Goal: Book appointment/travel/reservation

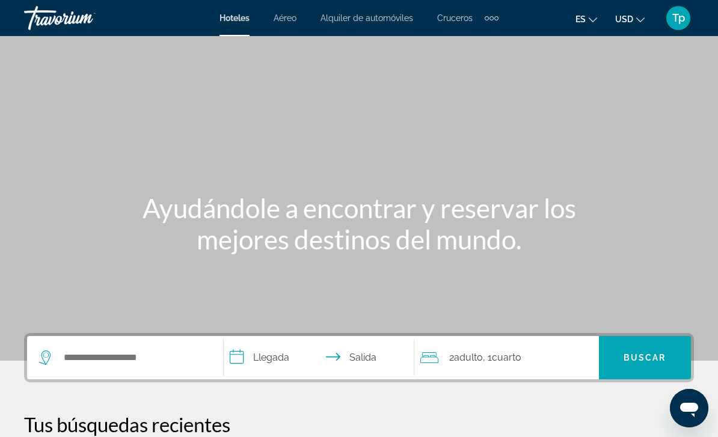
click at [627, 19] on span "USD" at bounding box center [624, 19] width 18 height 10
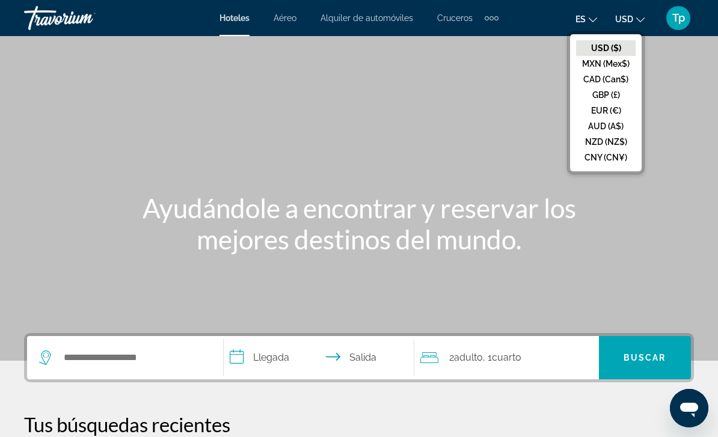
click at [597, 97] on button "GBP (£)" at bounding box center [606, 95] width 60 height 16
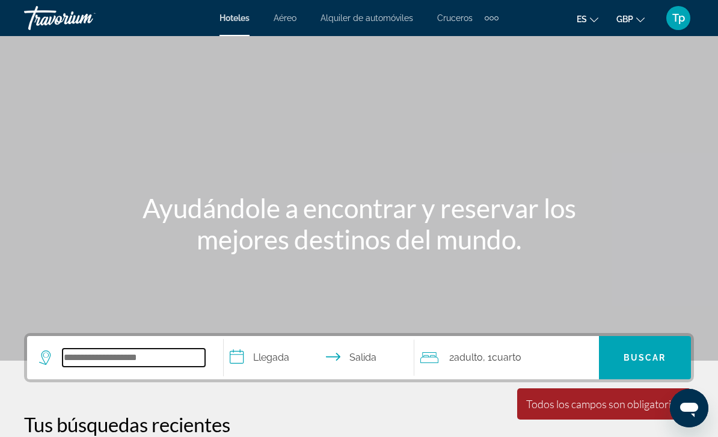
click at [69, 360] on input "Search widget" at bounding box center [134, 358] width 143 height 18
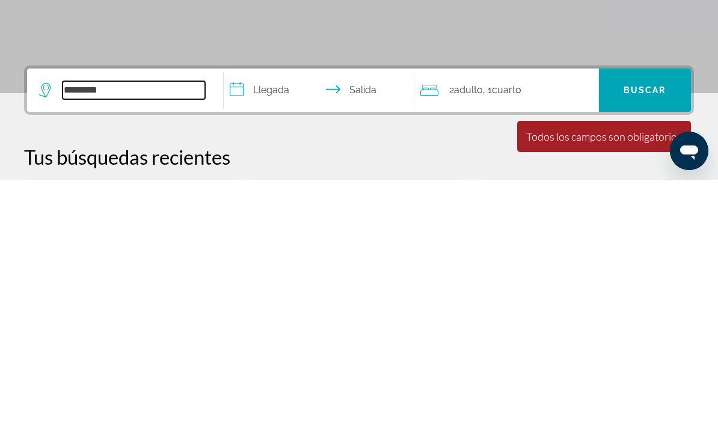
type input "********"
click at [266, 326] on input "**********" at bounding box center [321, 349] width 195 height 47
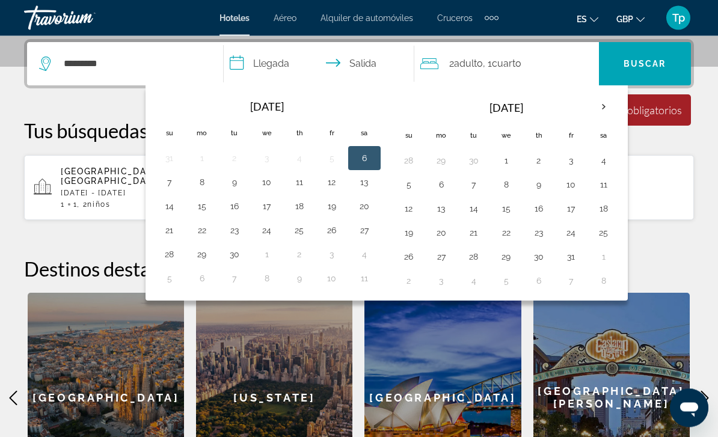
scroll to position [294, 0]
click at [597, 108] on th "Next month" at bounding box center [604, 107] width 32 height 26
click at [600, 101] on th "Next month" at bounding box center [604, 107] width 32 height 26
click at [473, 233] on button "23" at bounding box center [473, 232] width 19 height 17
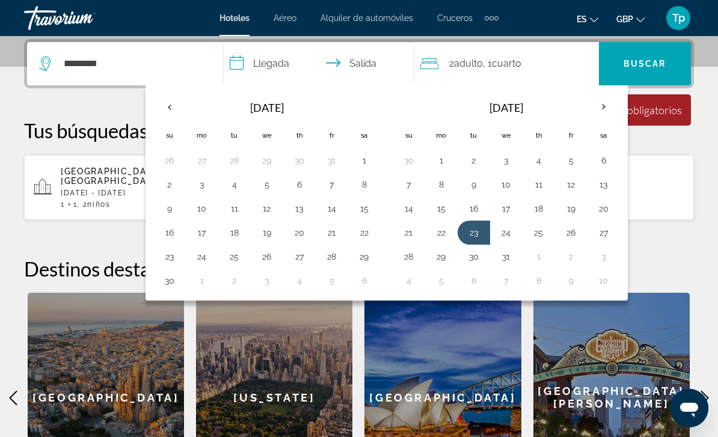
click at [474, 261] on button "30" at bounding box center [473, 256] width 19 height 17
type input "**********"
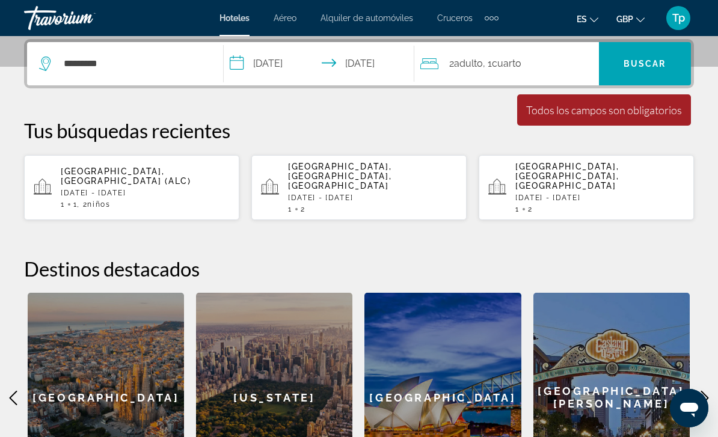
click at [496, 75] on div "2 Adulto Adulto , 1 Cuarto habitaciones" at bounding box center [509, 63] width 179 height 43
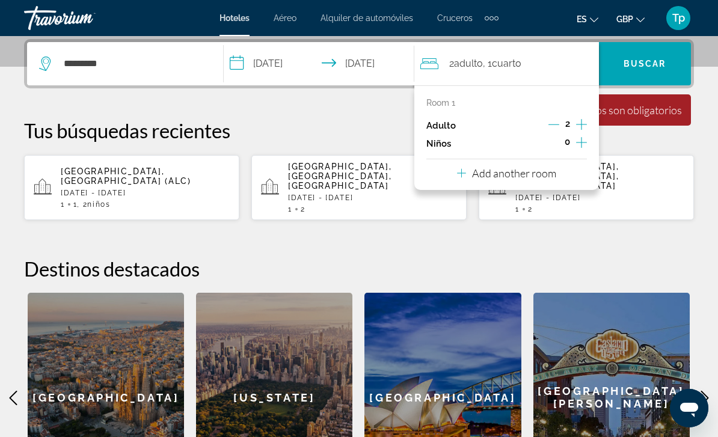
click at [576, 144] on icon "Increment children" at bounding box center [581, 142] width 11 height 14
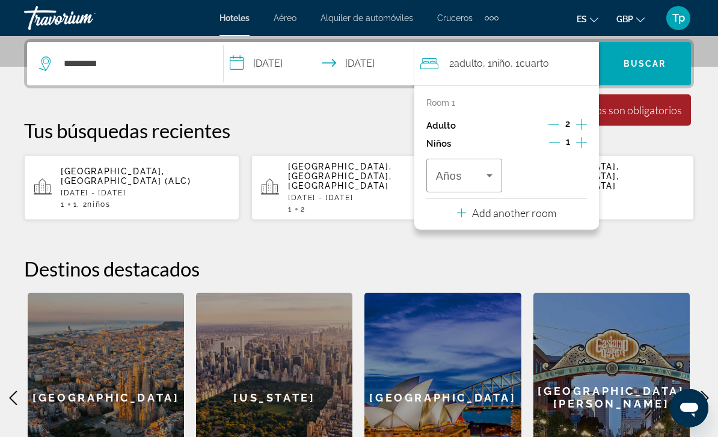
click at [578, 146] on icon "Increment children" at bounding box center [581, 142] width 11 height 14
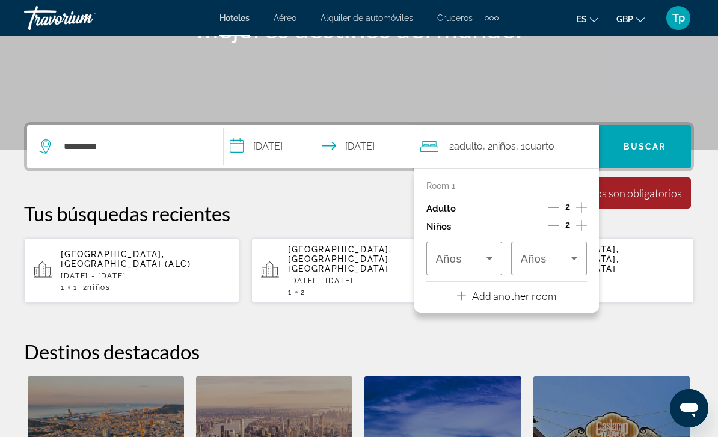
scroll to position [208, 0]
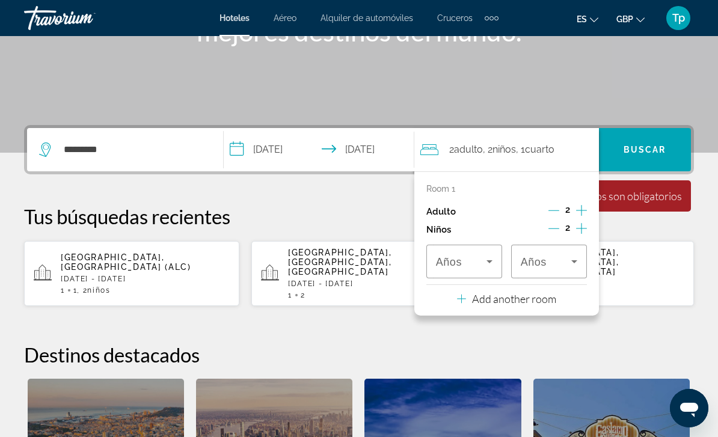
click at [463, 269] on div "Travelers: 2 adults, 2 children" at bounding box center [464, 262] width 57 height 34
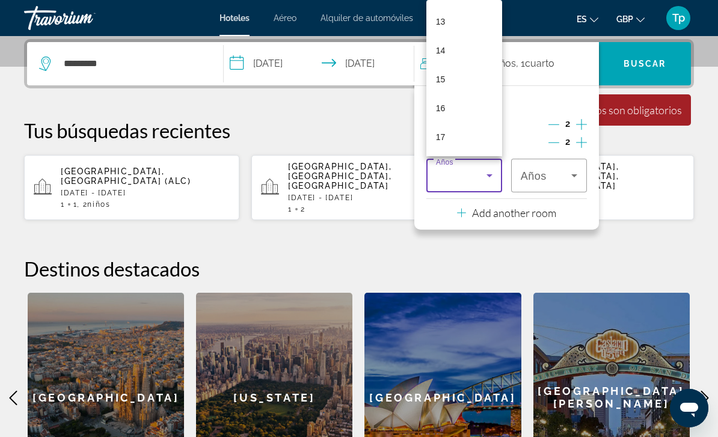
scroll to position [373, 0]
click at [438, 22] on span "13" at bounding box center [441, 21] width 10 height 14
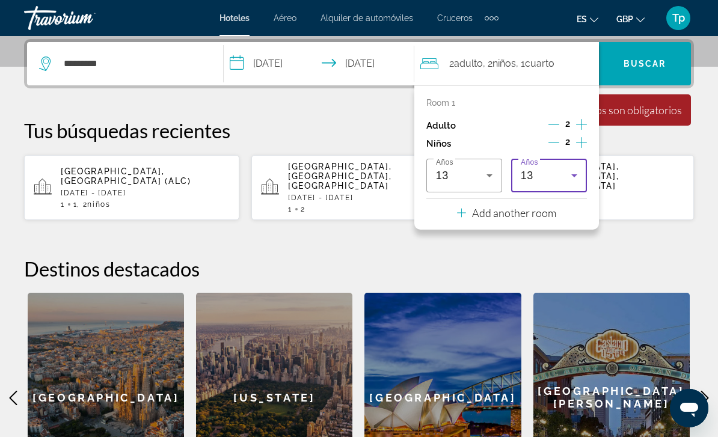
click at [562, 168] on div "13" at bounding box center [546, 175] width 51 height 14
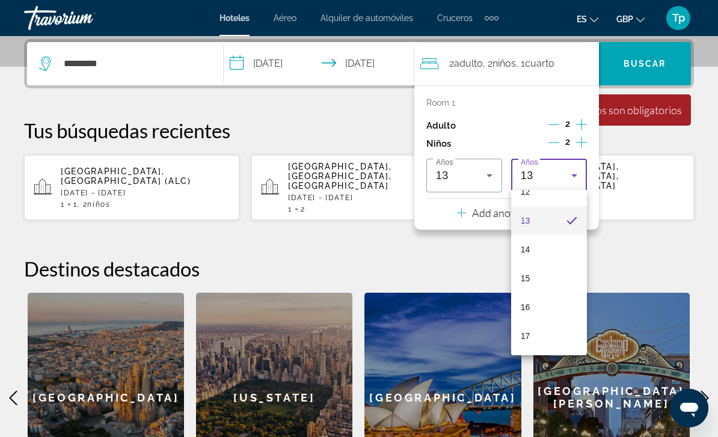
scroll to position [364, 0]
click at [535, 342] on mat-option "17" at bounding box center [549, 336] width 76 height 29
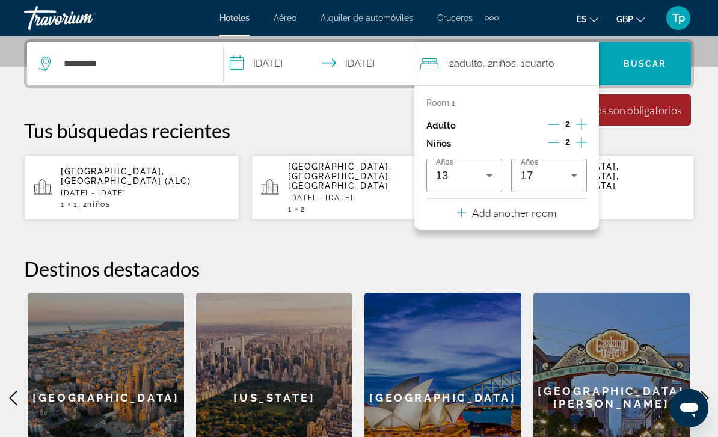
click at [637, 78] on span "Search widget" at bounding box center [645, 63] width 92 height 29
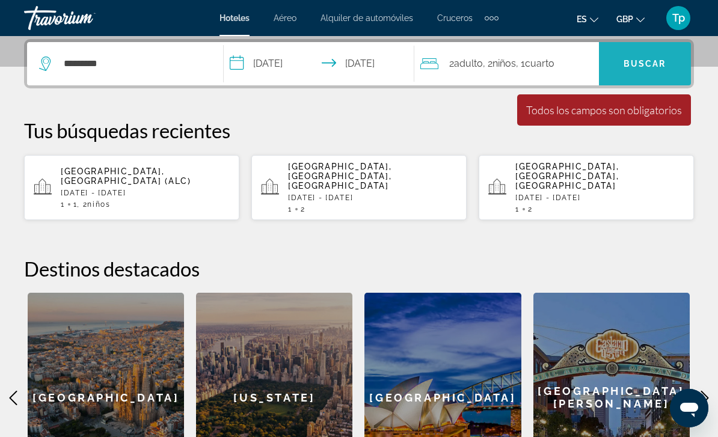
click at [647, 54] on span "Search widget" at bounding box center [645, 63] width 92 height 29
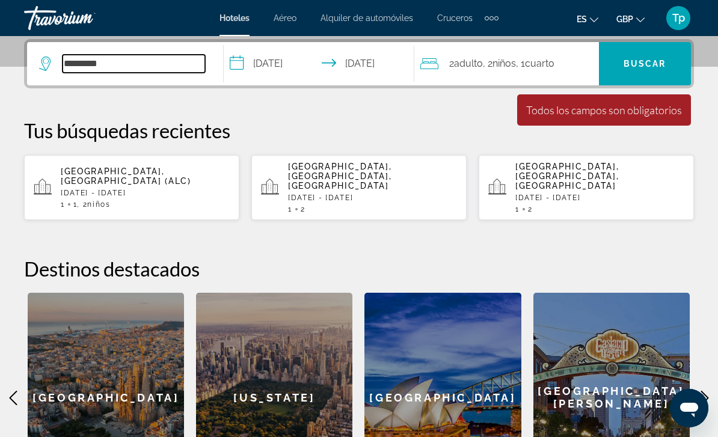
click at [138, 73] on input "********" at bounding box center [134, 64] width 143 height 18
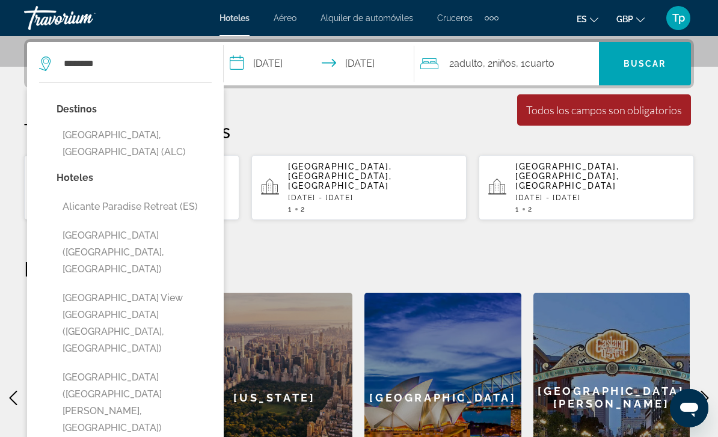
click at [124, 137] on button "[GEOGRAPHIC_DATA], [GEOGRAPHIC_DATA] (ALC)" at bounding box center [134, 144] width 155 height 40
type input "**********"
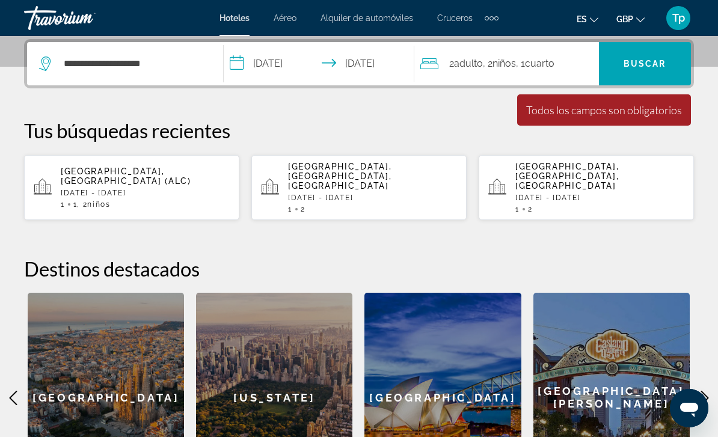
click at [636, 59] on span "Buscar" at bounding box center [645, 64] width 43 height 10
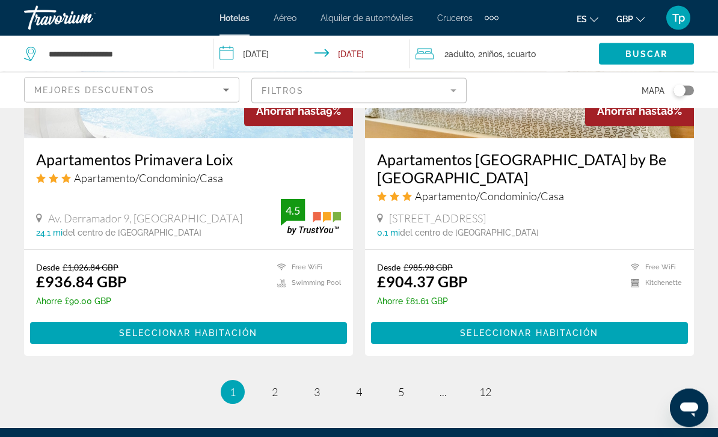
scroll to position [2366, 0]
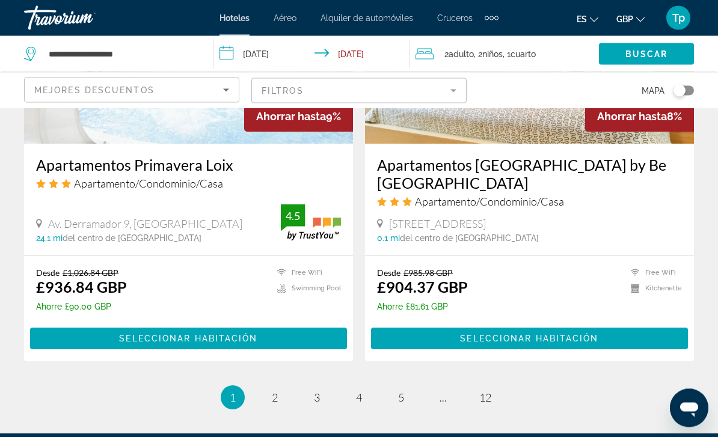
click at [322, 88] on mat-form-field "Filtros" at bounding box center [358, 90] width 215 height 25
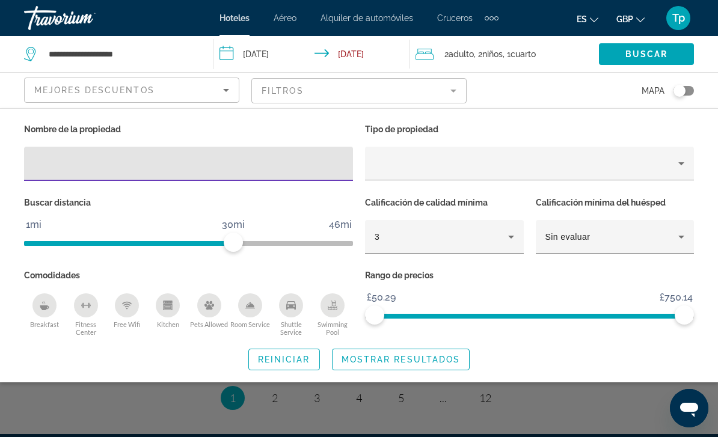
click at [678, 164] on icon "Property type" at bounding box center [681, 163] width 14 height 14
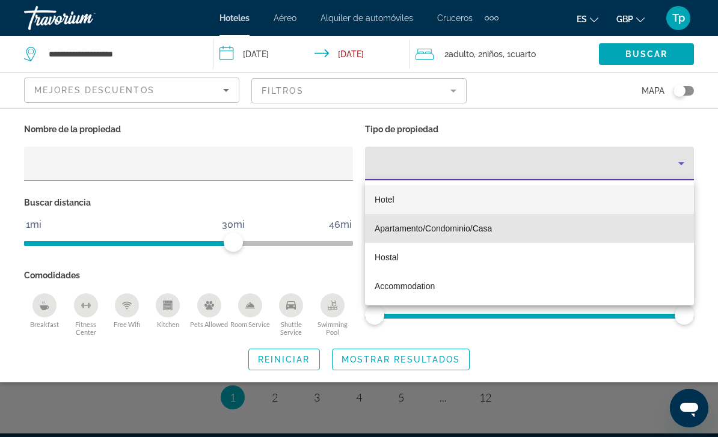
click at [416, 226] on span "Apartamento/Condominio/Casa" at bounding box center [433, 229] width 117 height 10
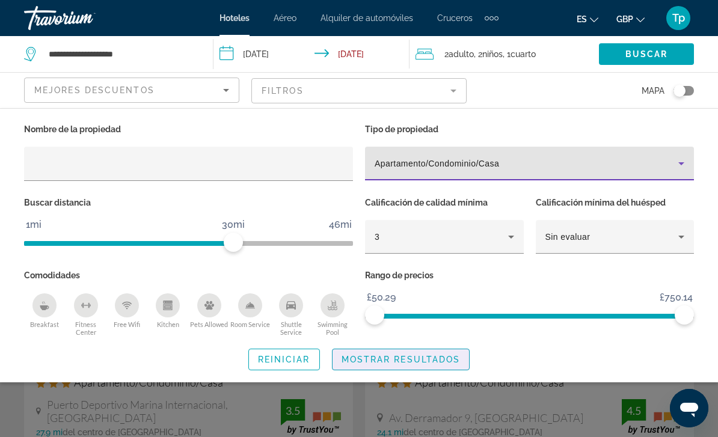
click at [404, 359] on span "Mostrar resultados" at bounding box center [401, 360] width 119 height 10
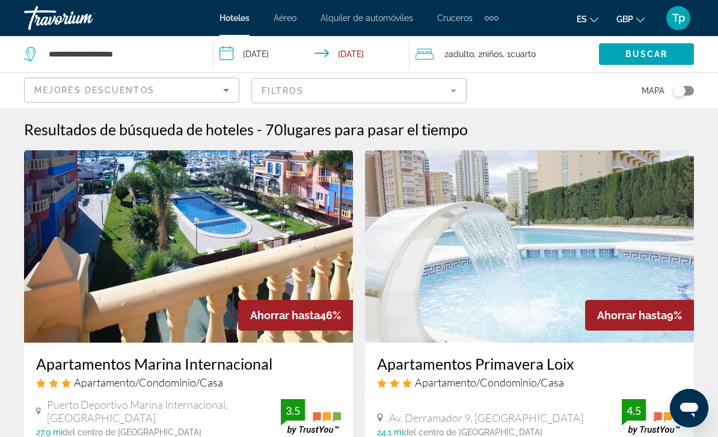
click at [57, 285] on img "Main content" at bounding box center [188, 246] width 329 height 192
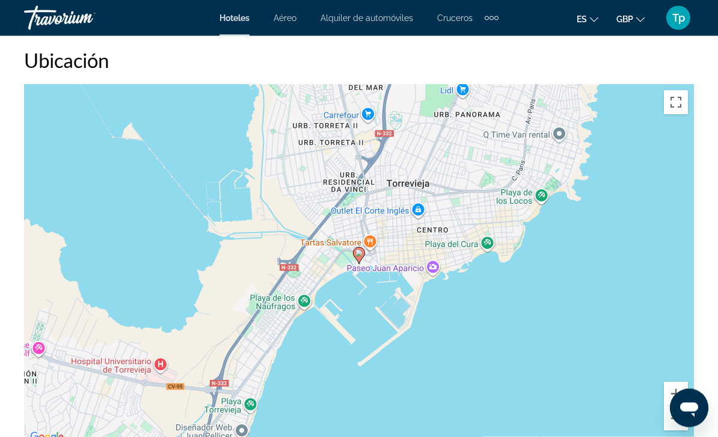
scroll to position [1271, 0]
click at [672, 411] on button "Zoom out" at bounding box center [676, 418] width 24 height 24
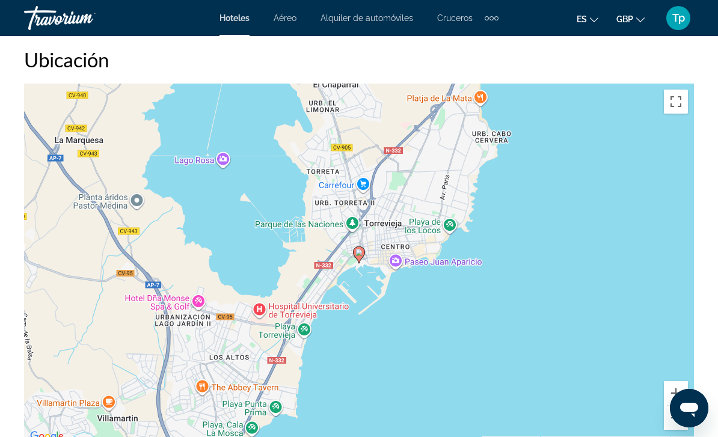
click at [683, 418] on button "Zoom out" at bounding box center [676, 418] width 24 height 24
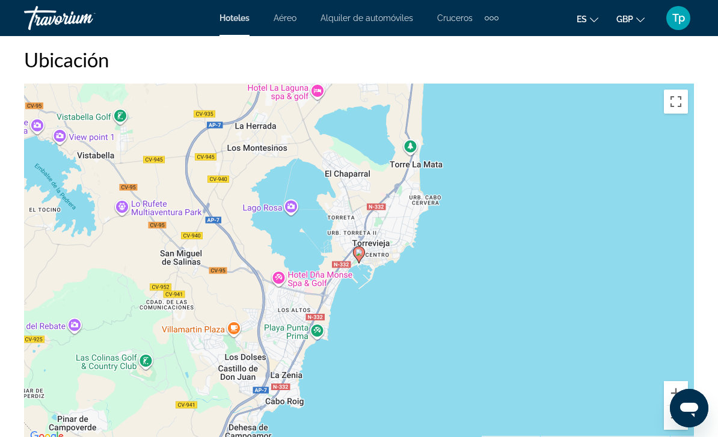
click at [678, 418] on button "Zoom out" at bounding box center [676, 418] width 24 height 24
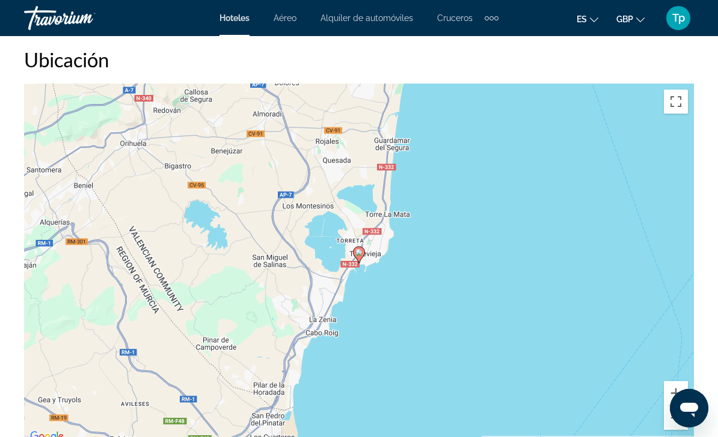
click at [672, 419] on button "Zoom out" at bounding box center [676, 418] width 24 height 24
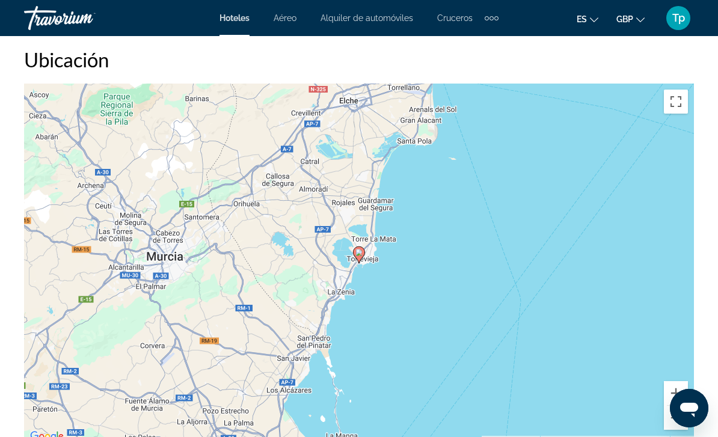
click at [675, 422] on button "Zoom out" at bounding box center [676, 418] width 24 height 24
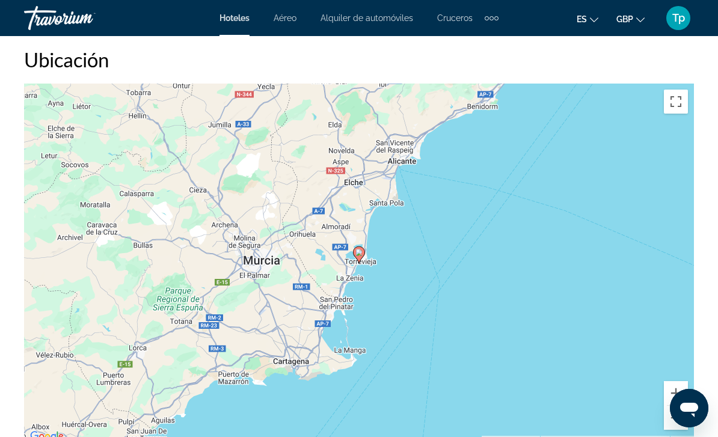
click at [668, 414] on button "Zoom out" at bounding box center [676, 418] width 24 height 24
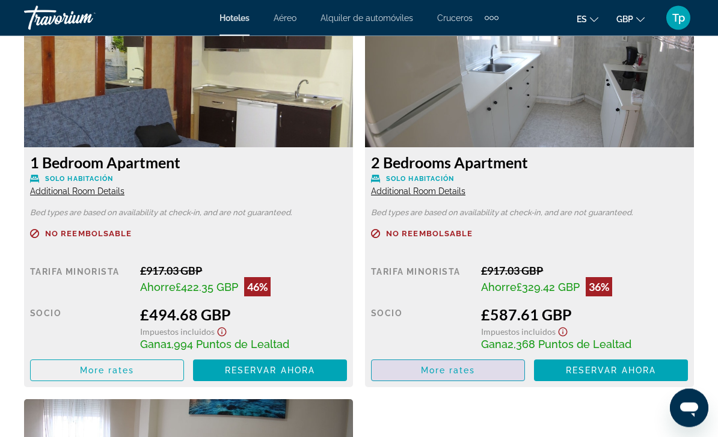
scroll to position [1851, 0]
click at [444, 366] on span "More rates" at bounding box center [448, 371] width 55 height 10
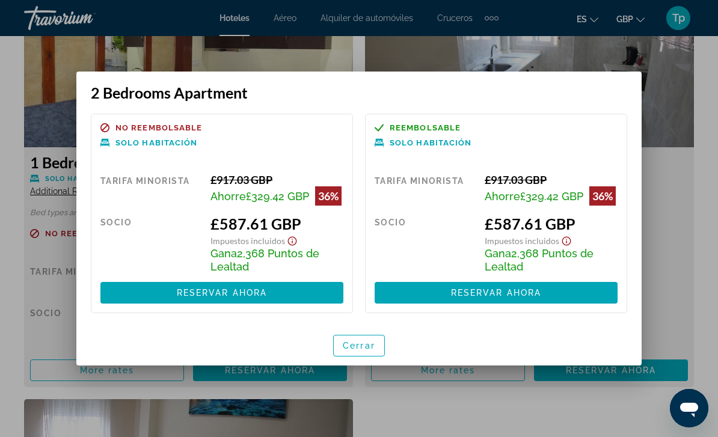
click at [365, 355] on span "button" at bounding box center [359, 345] width 51 height 29
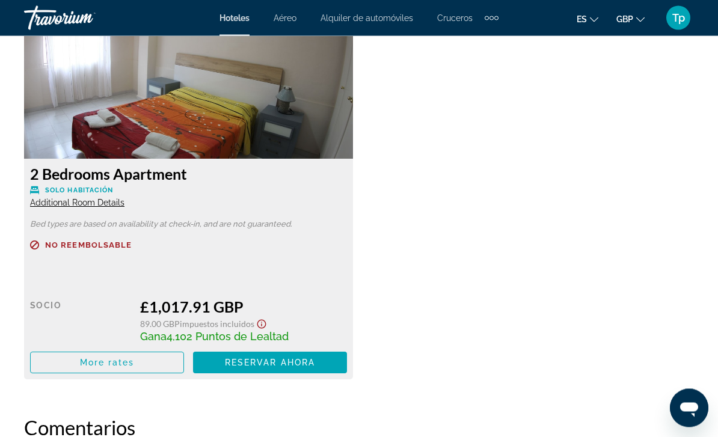
scroll to position [2242, 0]
click at [84, 360] on span "More rates" at bounding box center [107, 363] width 55 height 10
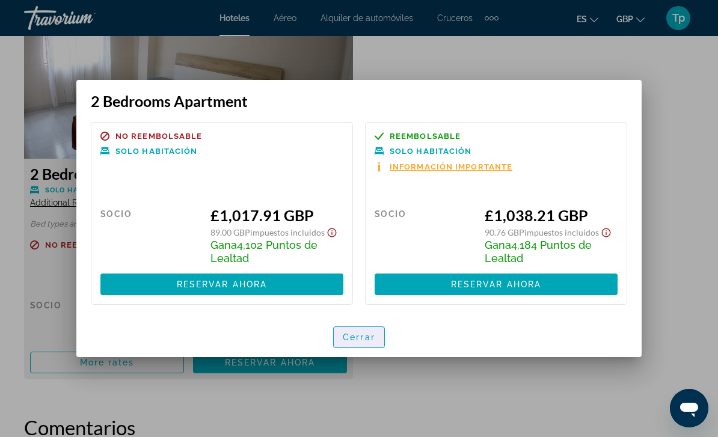
click at [352, 333] on span "Cerrar" at bounding box center [359, 338] width 32 height 10
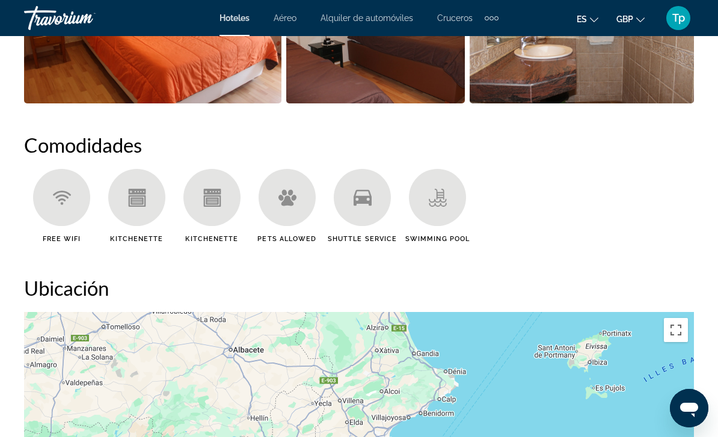
scroll to position [1042, 0]
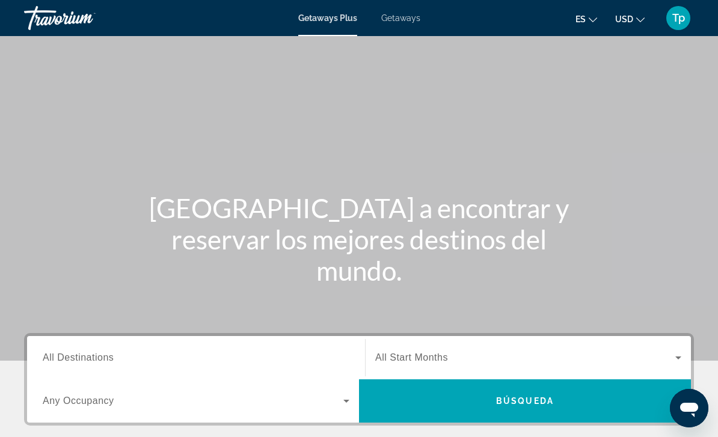
click at [405, 20] on span "Getaways" at bounding box center [400, 18] width 39 height 10
click at [312, 22] on span "Getaways Plus" at bounding box center [327, 18] width 58 height 10
click at [84, 346] on div "Search widget" at bounding box center [196, 358] width 307 height 34
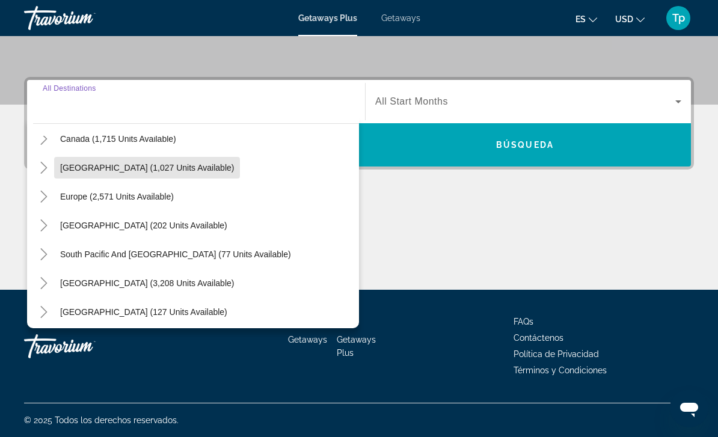
scroll to position [105, 0]
click at [47, 198] on icon "Toggle Europe (2,571 units available)" at bounding box center [44, 196] width 12 height 12
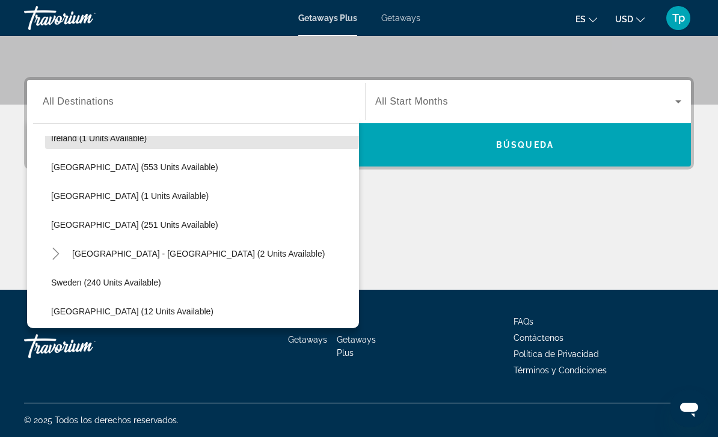
scroll to position [453, 0]
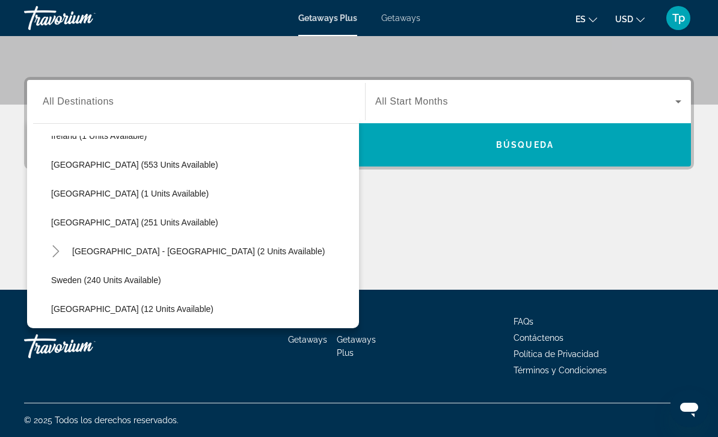
click at [58, 221] on span "Spain (251 units available)" at bounding box center [134, 223] width 167 height 10
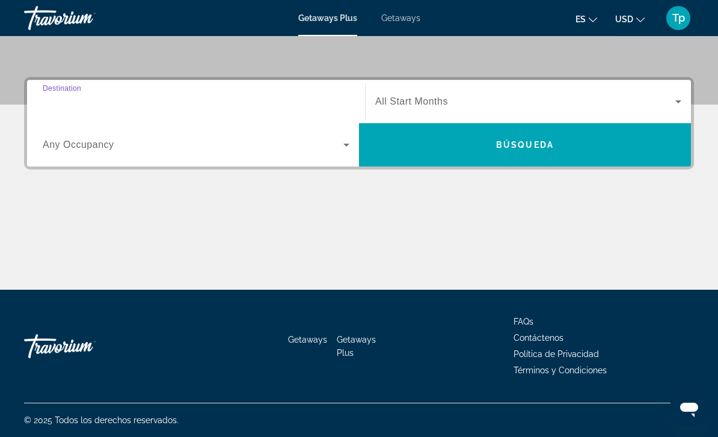
type input "**********"
click at [408, 94] on span "Search widget" at bounding box center [525, 101] width 300 height 14
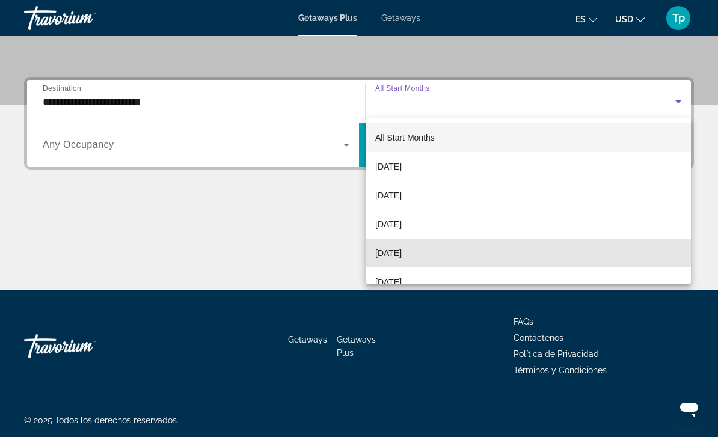
click at [394, 255] on span "December 2025" at bounding box center [388, 253] width 26 height 14
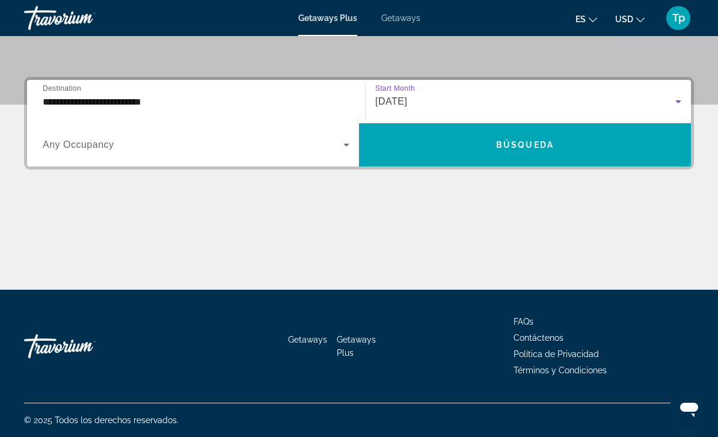
click at [85, 145] on span "Any Occupancy" at bounding box center [79, 145] width 72 height 10
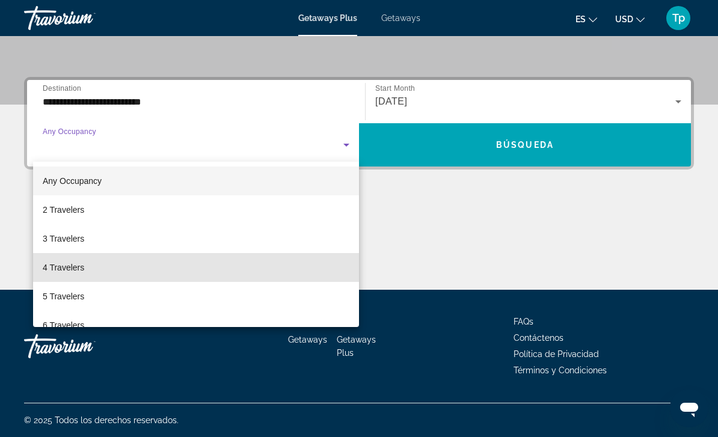
click at [60, 266] on span "4 Travelers" at bounding box center [63, 267] width 41 height 14
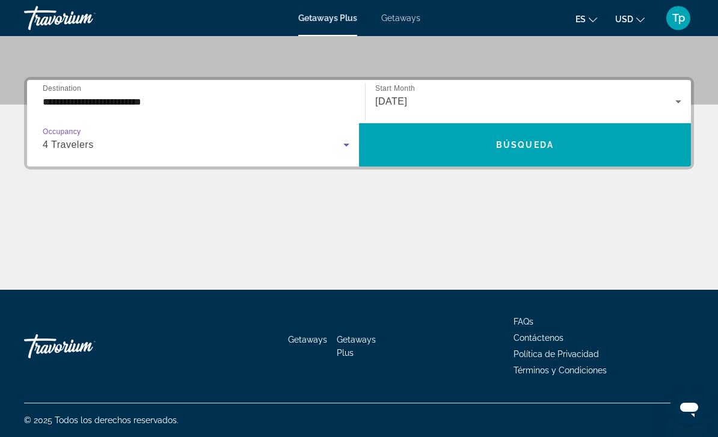
click at [476, 139] on span "Search widget" at bounding box center [525, 145] width 332 height 29
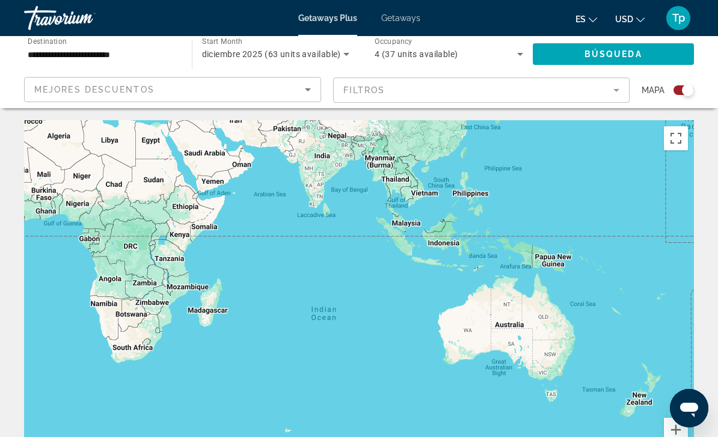
click at [669, 427] on button "Zoom in" at bounding box center [676, 430] width 24 height 24
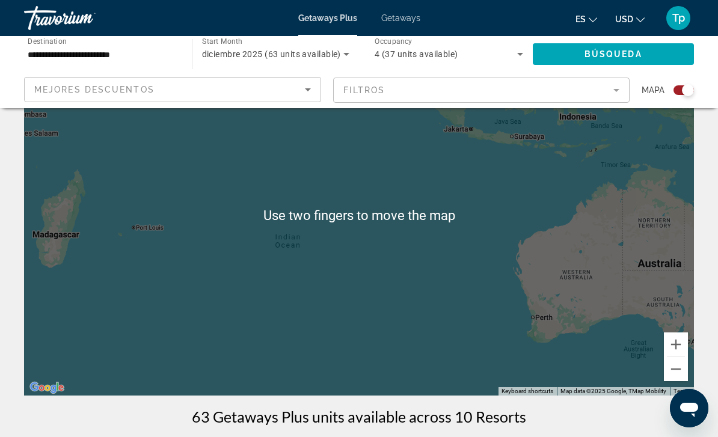
scroll to position [87, 0]
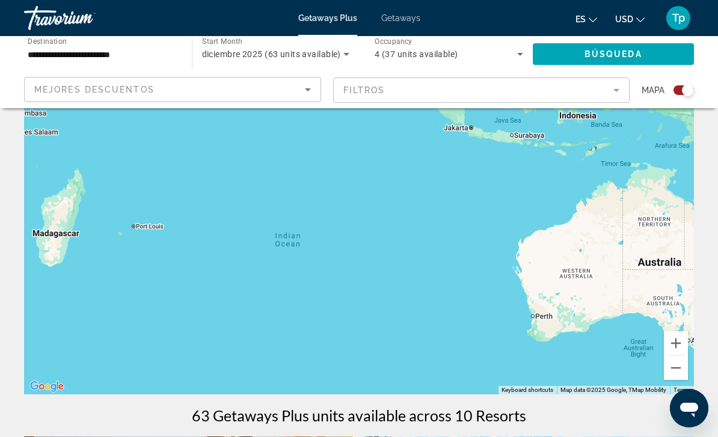
click at [674, 373] on button "Zoom out" at bounding box center [676, 368] width 24 height 24
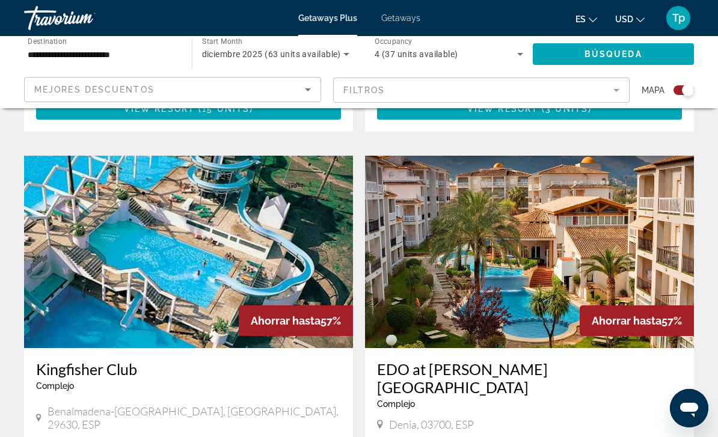
scroll to position [788, 0]
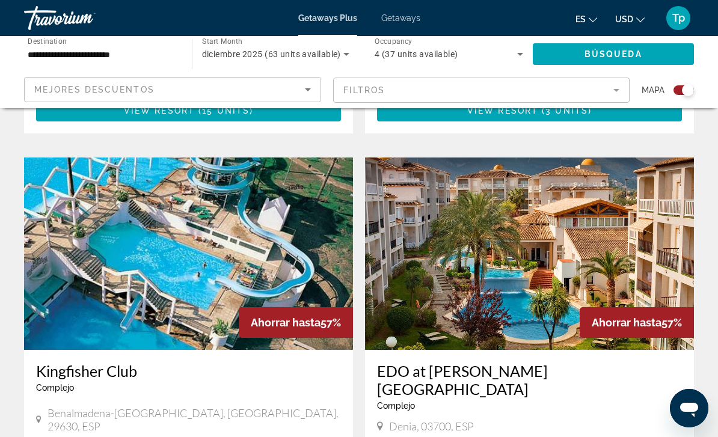
click at [631, 14] on span "USD" at bounding box center [624, 19] width 18 height 10
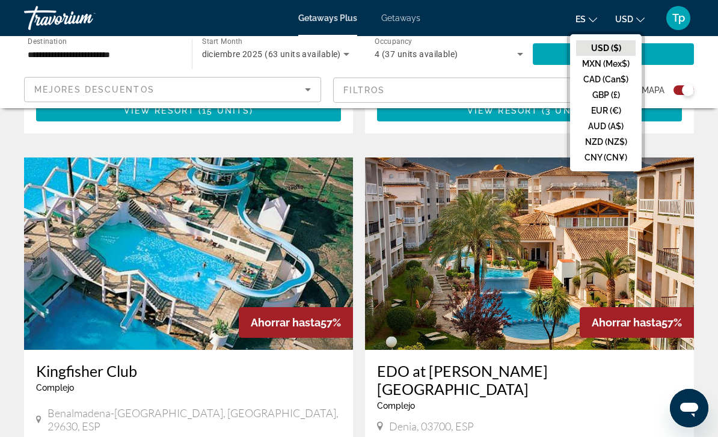
click at [598, 96] on button "GBP (£)" at bounding box center [606, 95] width 60 height 16
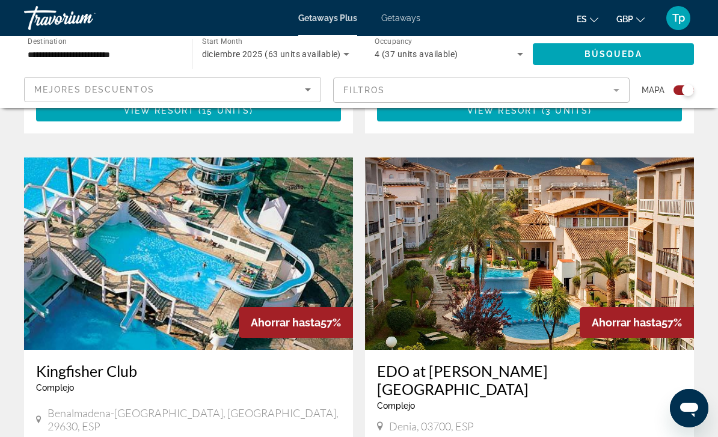
click at [621, 53] on span "Búsqueda" at bounding box center [614, 54] width 58 height 10
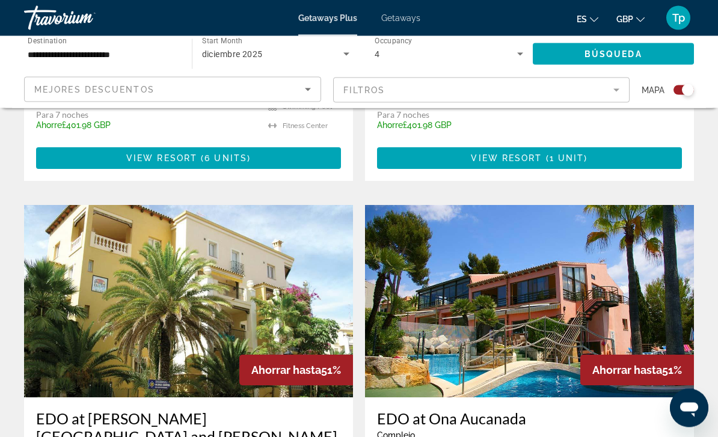
scroll to position [1608, 0]
click at [82, 280] on img "Main content" at bounding box center [188, 301] width 329 height 192
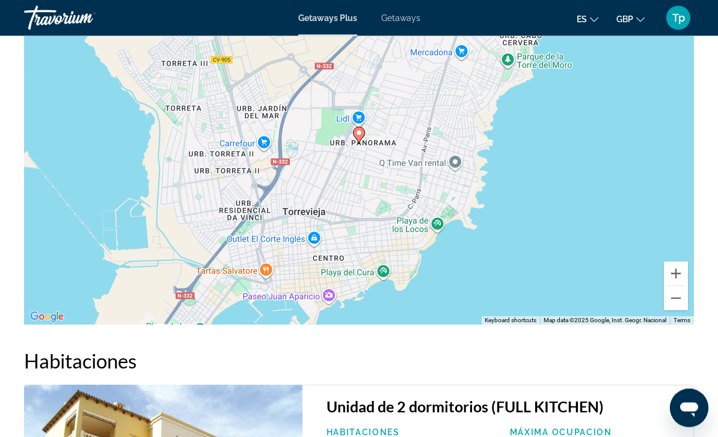
scroll to position [1871, 0]
click at [674, 286] on button "Zoom out" at bounding box center [676, 298] width 24 height 24
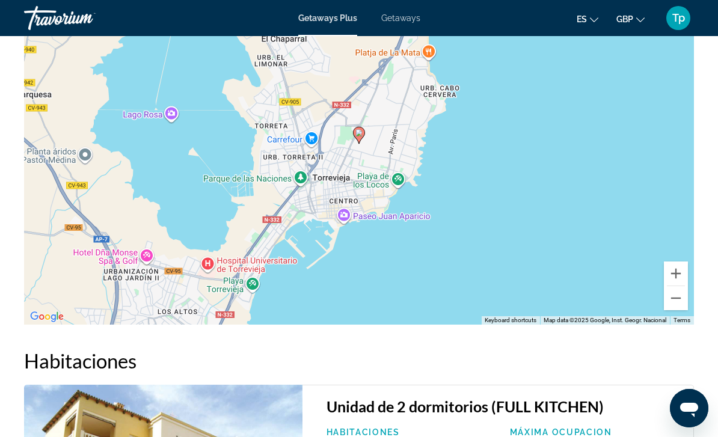
click at [671, 286] on button "Zoom out" at bounding box center [676, 298] width 24 height 24
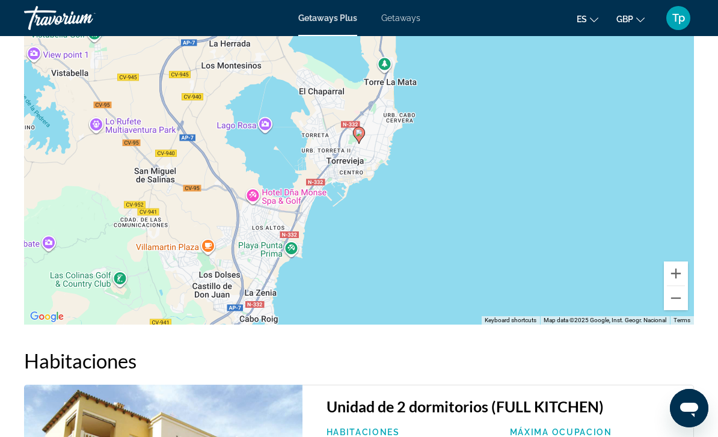
click at [672, 286] on button "Zoom out" at bounding box center [676, 298] width 24 height 24
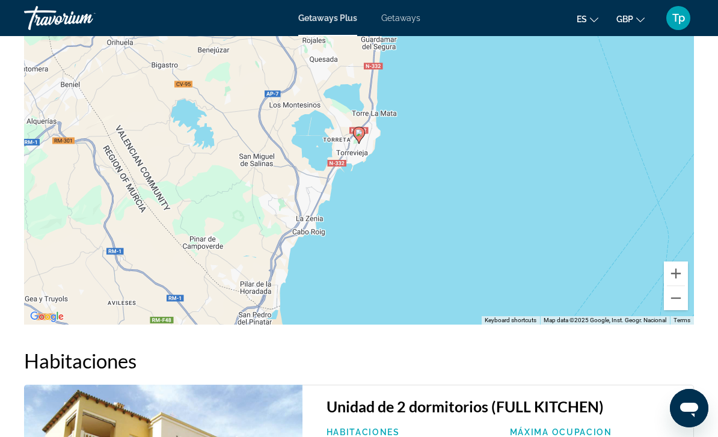
click at [675, 286] on button "Zoom out" at bounding box center [676, 298] width 24 height 24
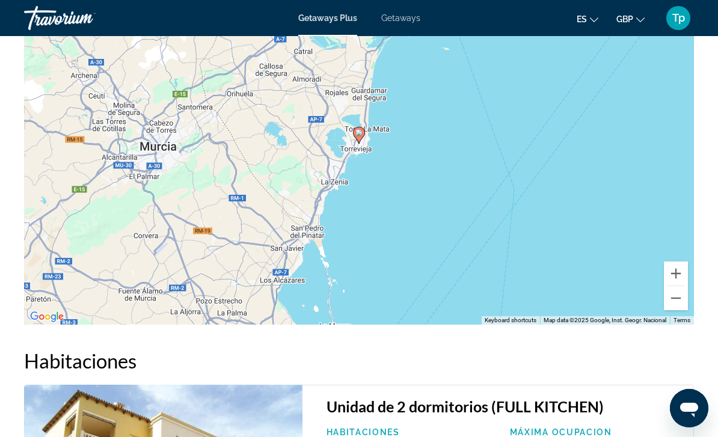
click at [677, 286] on button "Zoom out" at bounding box center [676, 298] width 24 height 24
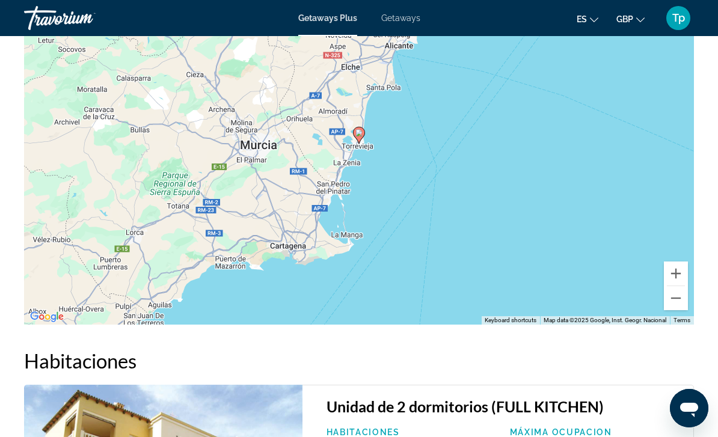
click at [681, 286] on button "Zoom out" at bounding box center [676, 298] width 24 height 24
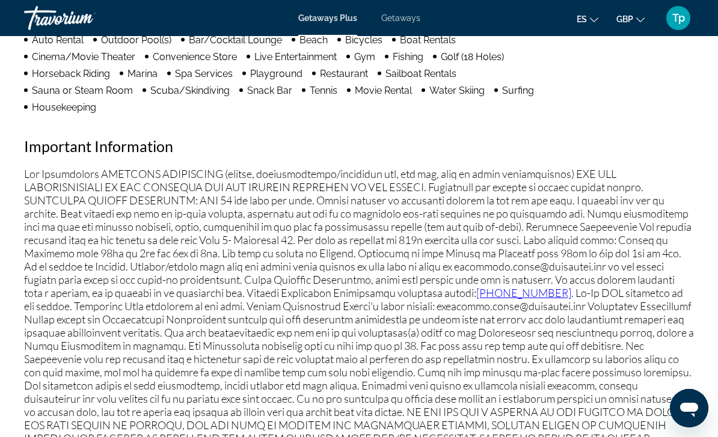
scroll to position [1289, 0]
click at [401, 19] on span "Getaways" at bounding box center [400, 18] width 39 height 10
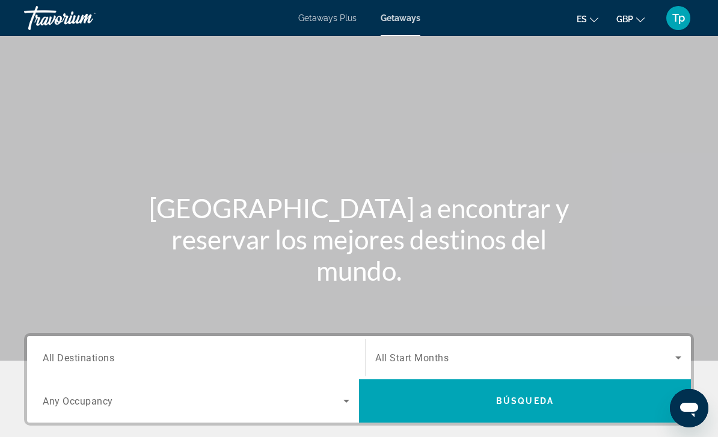
click at [57, 364] on div "Destination All Destinations" at bounding box center [196, 358] width 307 height 34
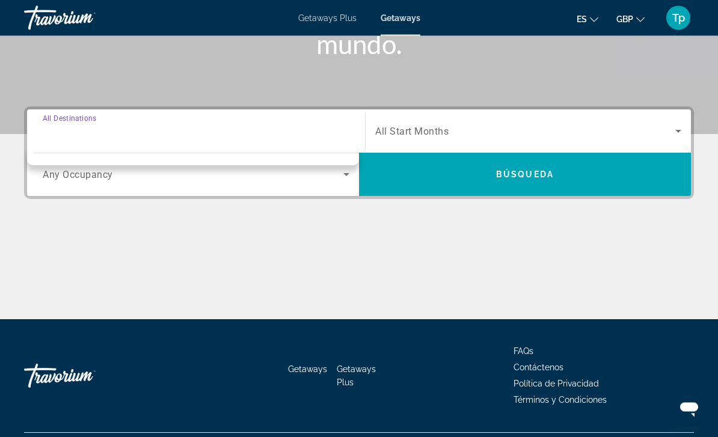
scroll to position [256, 0]
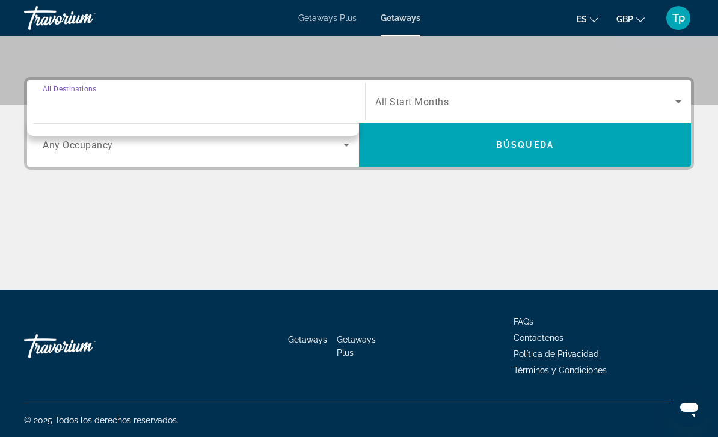
click at [114, 87] on div "Search widget" at bounding box center [196, 102] width 307 height 34
click at [76, 88] on span "All Destinations" at bounding box center [70, 88] width 54 height 8
click at [76, 95] on input "Destination All Destinations" at bounding box center [196, 102] width 307 height 14
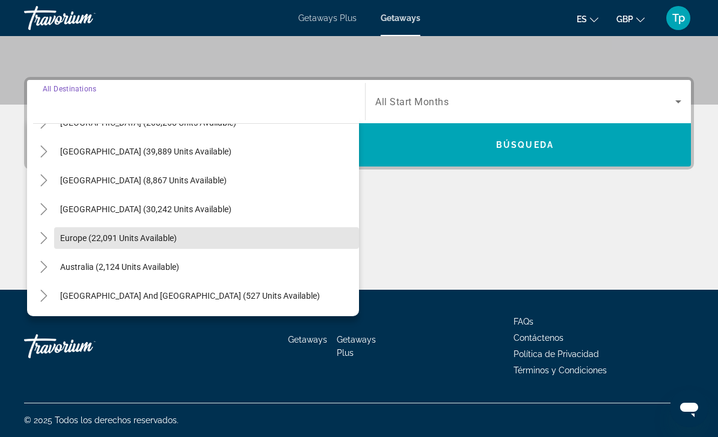
scroll to position [49, 0]
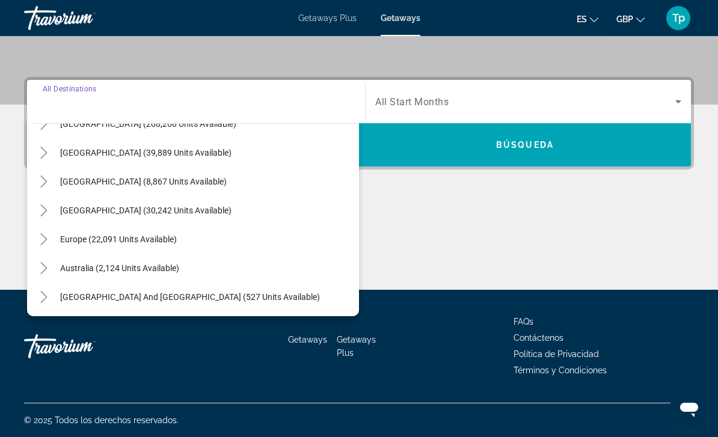
click at [40, 238] on icon "Toggle Europe (22,091 units available)" at bounding box center [44, 239] width 12 height 12
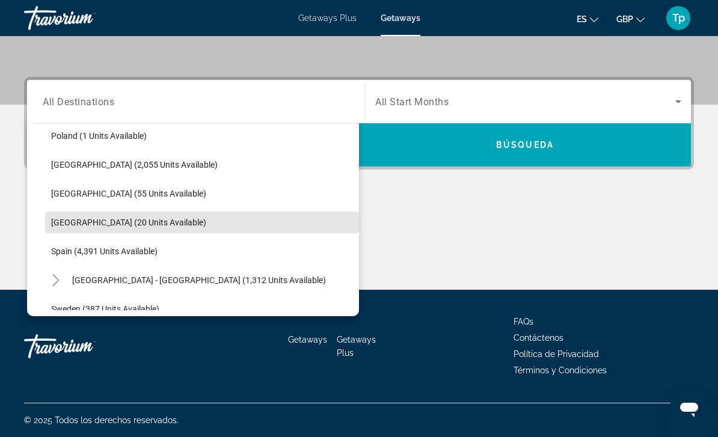
scroll to position [573, 0]
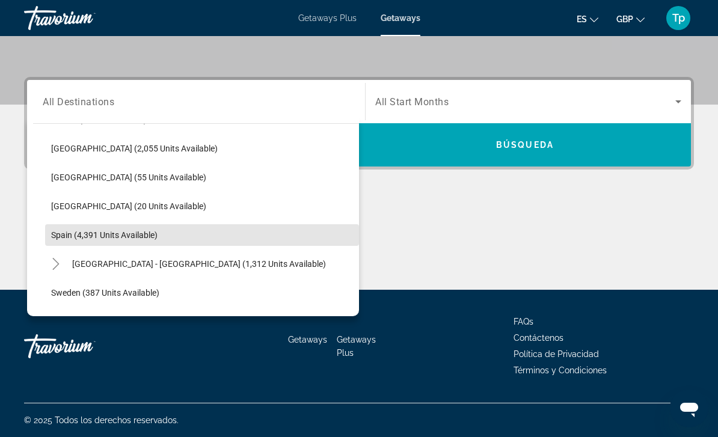
click at [58, 238] on span "Spain (4,391 units available)" at bounding box center [104, 235] width 106 height 10
type input "**********"
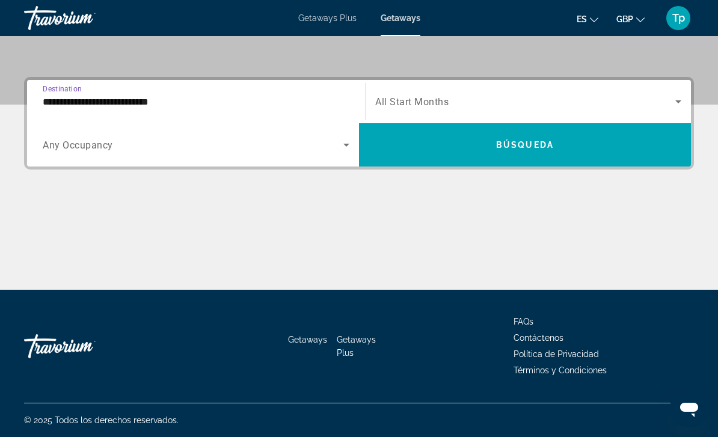
click at [419, 92] on div "Search widget" at bounding box center [528, 102] width 306 height 34
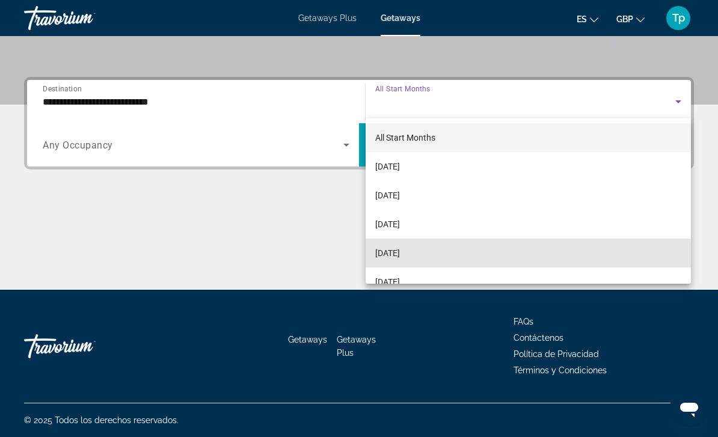
click at [415, 260] on mat-option "December 2025" at bounding box center [528, 253] width 325 height 29
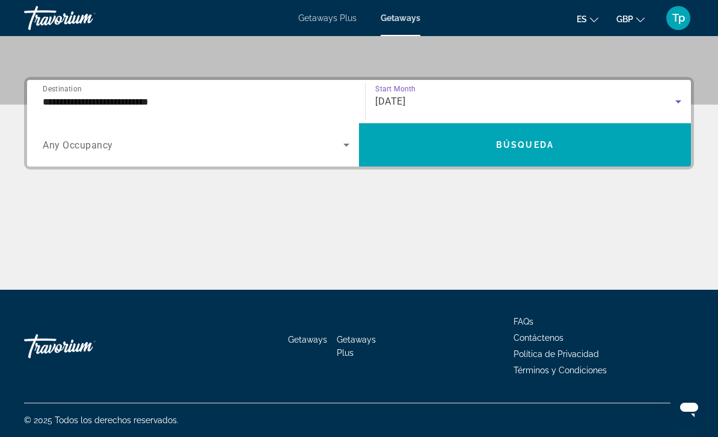
click at [90, 138] on span "Search widget" at bounding box center [193, 145] width 301 height 14
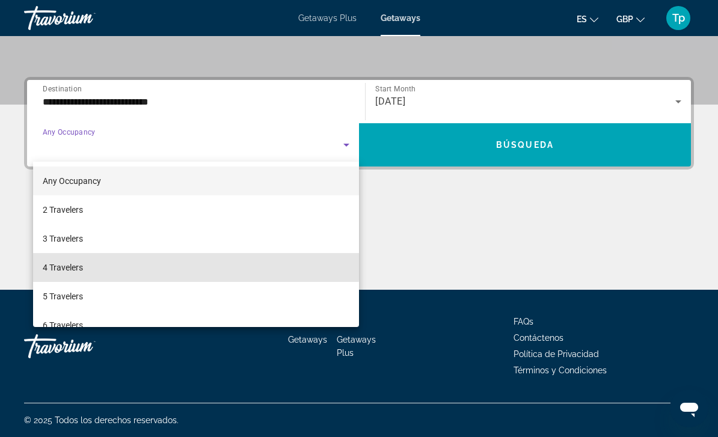
click at [55, 262] on span "4 Travelers" at bounding box center [63, 267] width 40 height 14
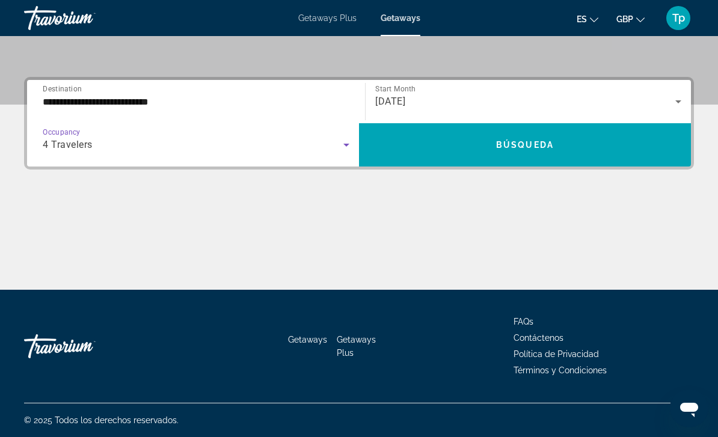
click at [481, 145] on span "Search widget" at bounding box center [525, 145] width 332 height 29
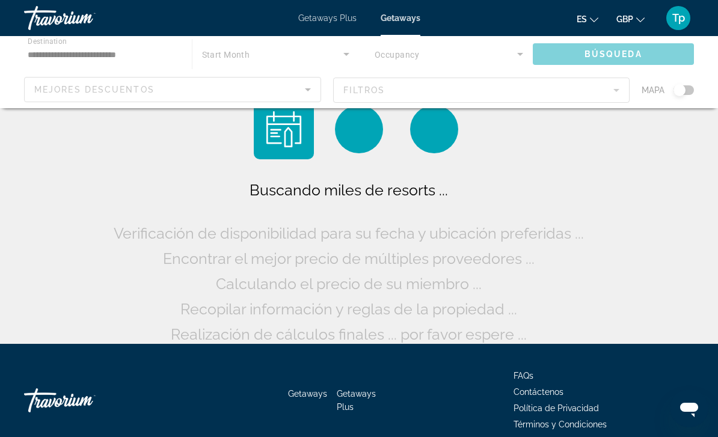
scroll to position [54, 0]
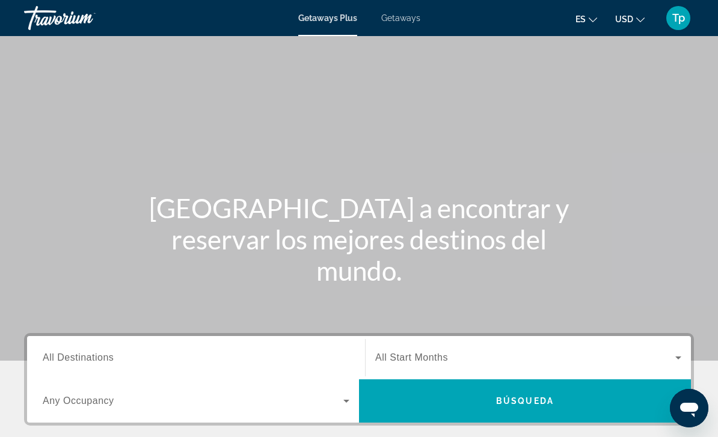
click at [388, 20] on span "Getaways" at bounding box center [400, 18] width 39 height 10
click at [638, 23] on button "USD USD ($) MXN (Mex$) CAD (Can$) GBP (£) EUR (€) AUD (A$) NZD (NZ$) CNY (CN¥)" at bounding box center [629, 18] width 29 height 17
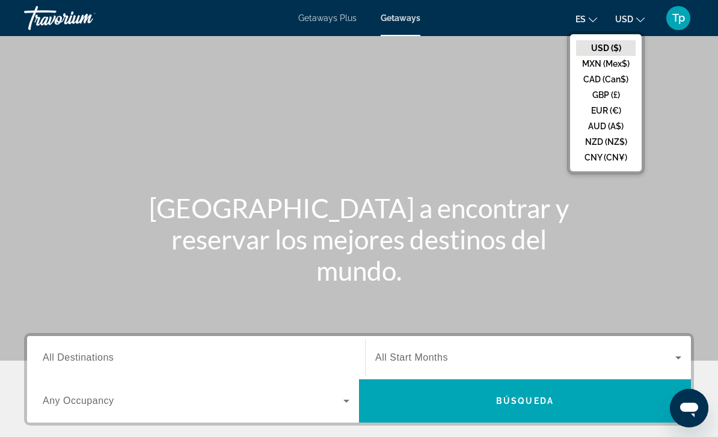
click at [605, 103] on button "EUR (€)" at bounding box center [606, 111] width 60 height 16
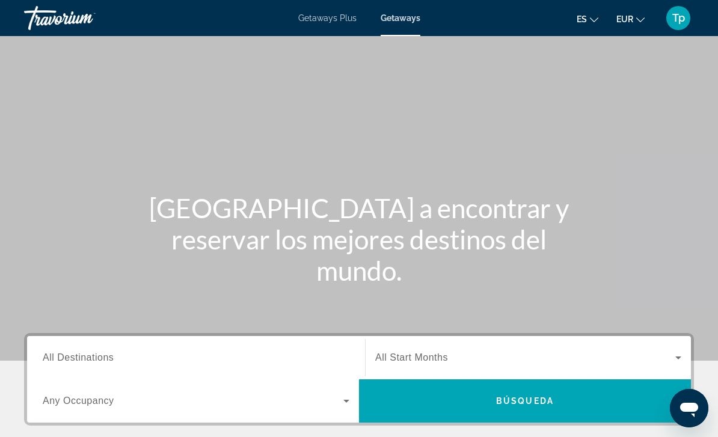
click at [66, 359] on span "All Destinations" at bounding box center [78, 357] width 71 height 10
click at [66, 359] on input "Destination All Destinations" at bounding box center [196, 358] width 307 height 14
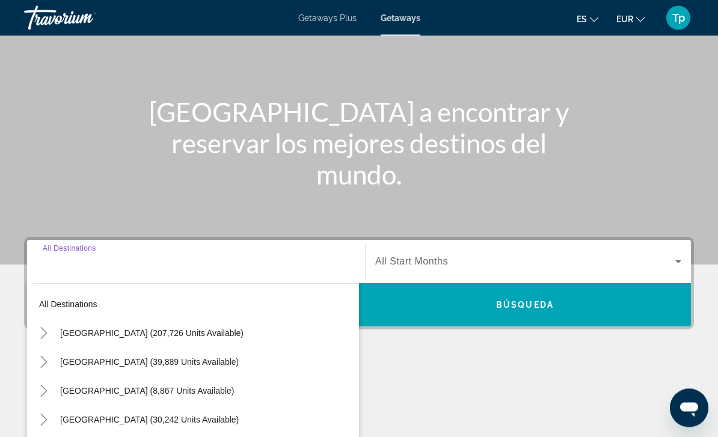
scroll to position [256, 0]
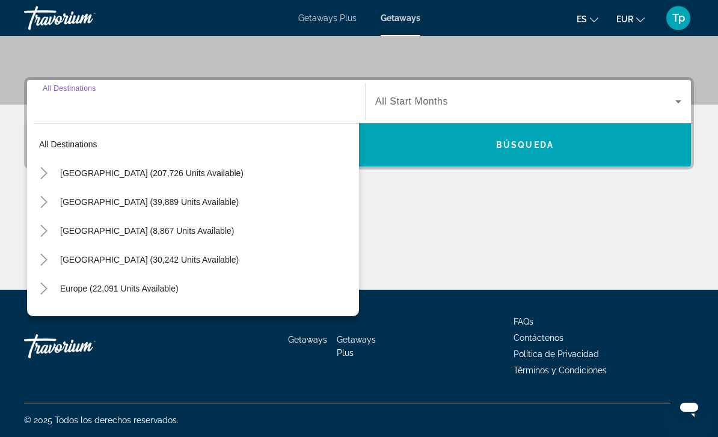
click at [41, 291] on icon "Toggle Europe (22,091 units available)" at bounding box center [44, 289] width 12 height 12
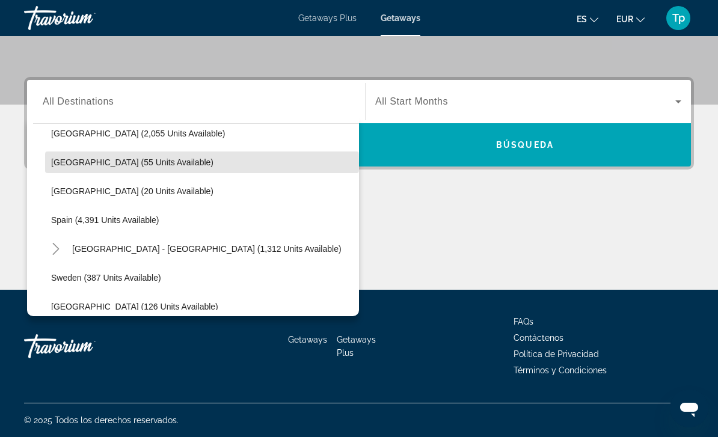
scroll to position [596, 0]
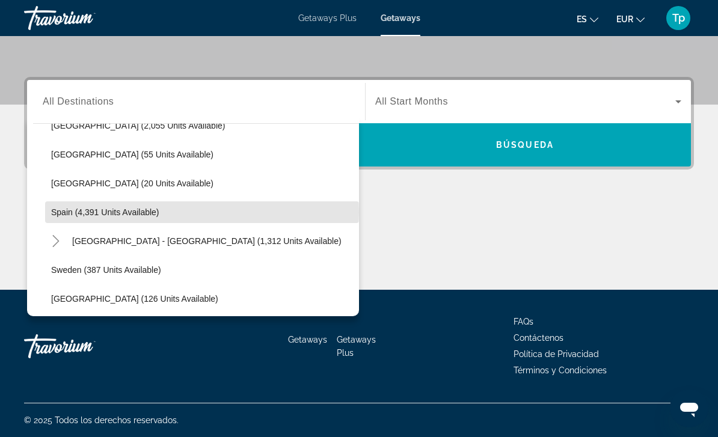
click at [109, 212] on span "Spain (4,391 units available)" at bounding box center [105, 212] width 108 height 10
type input "**********"
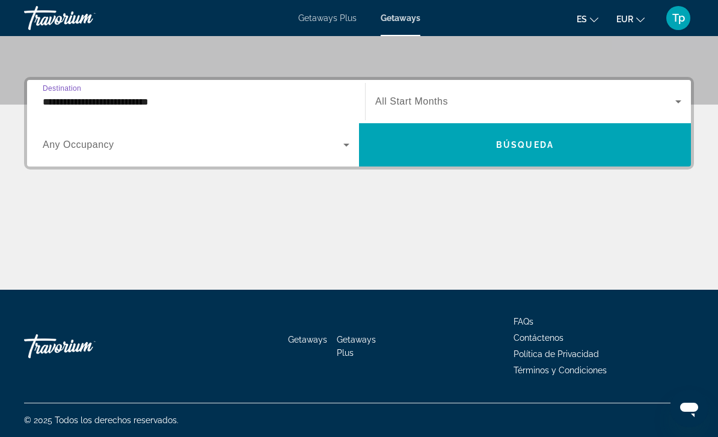
click at [416, 95] on span "Search widget" at bounding box center [525, 101] width 300 height 14
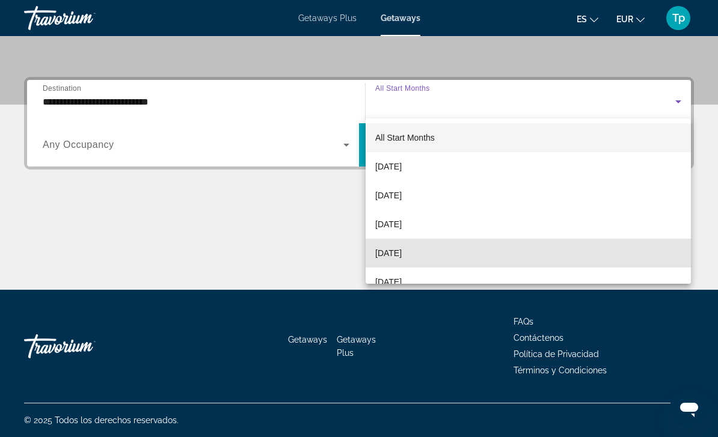
click at [417, 262] on mat-option "December 2025" at bounding box center [528, 253] width 325 height 29
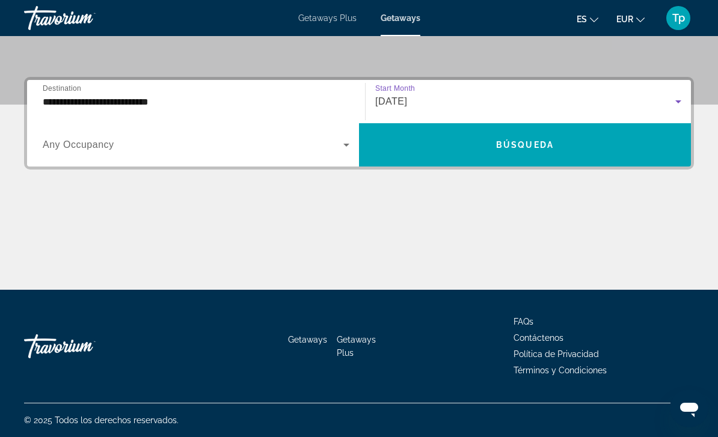
click at [103, 152] on span "Search widget" at bounding box center [193, 145] width 301 height 14
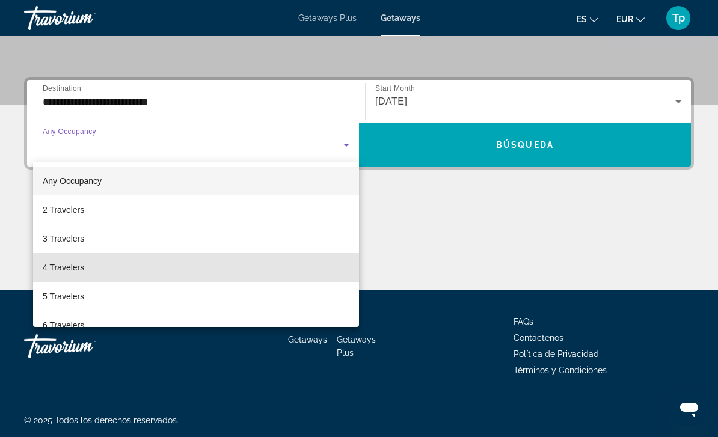
click at [61, 271] on span "4 Travelers" at bounding box center [63, 267] width 41 height 14
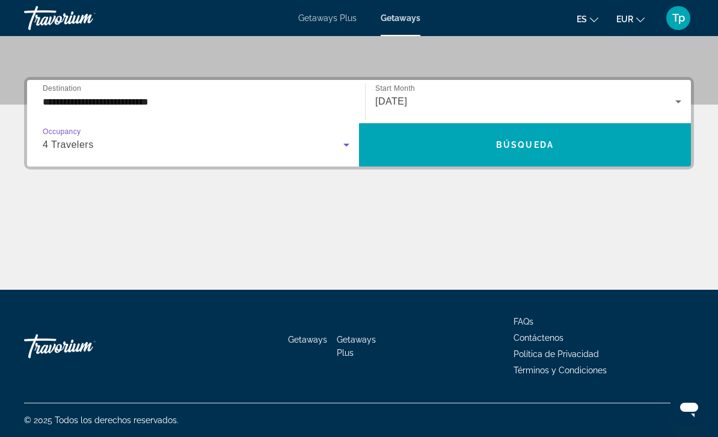
click at [459, 145] on span "Search widget" at bounding box center [525, 145] width 332 height 29
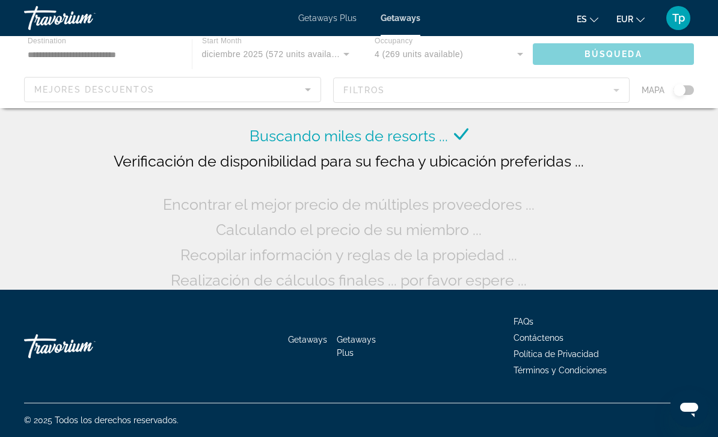
click at [634, 14] on button "EUR USD ($) MXN (Mex$) CAD (Can$) GBP (£) EUR (€) AUD (A$) NZD (NZ$) CNY (CN¥)" at bounding box center [630, 18] width 28 height 17
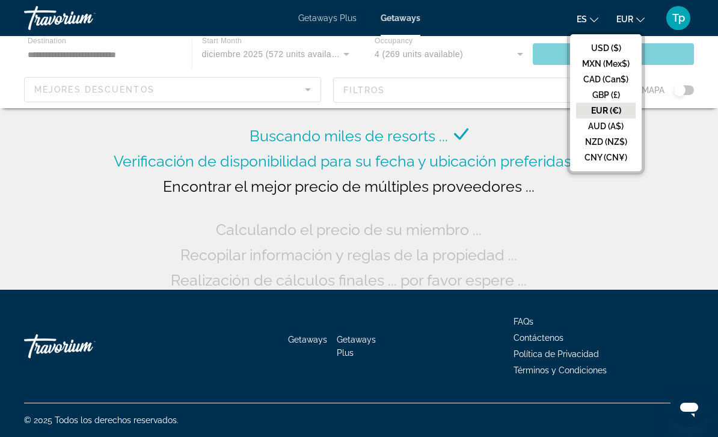
click at [600, 90] on button "GBP (£)" at bounding box center [606, 95] width 60 height 16
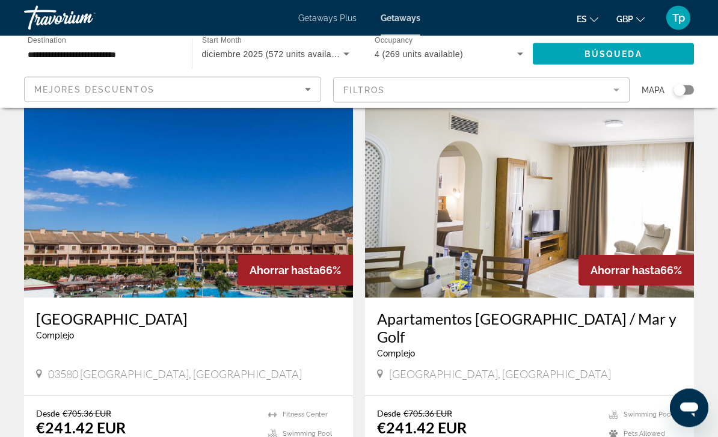
scroll to position [864, 0]
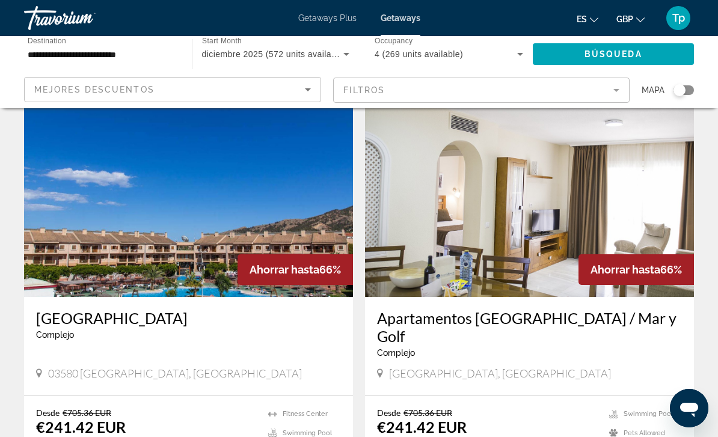
click at [625, 16] on span "GBP" at bounding box center [624, 19] width 17 height 10
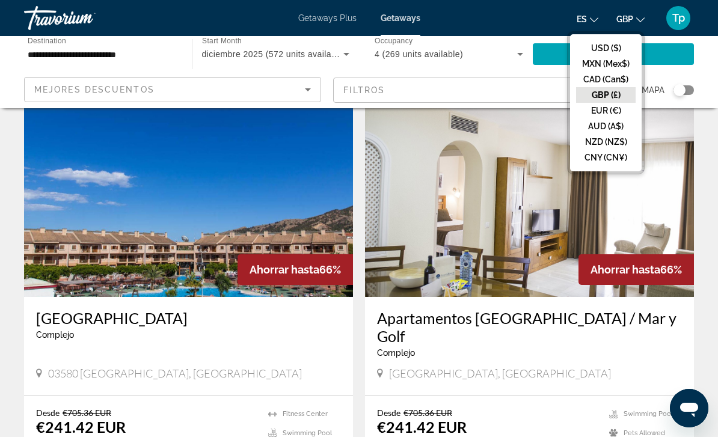
click at [601, 99] on button "GBP (£)" at bounding box center [606, 95] width 60 height 16
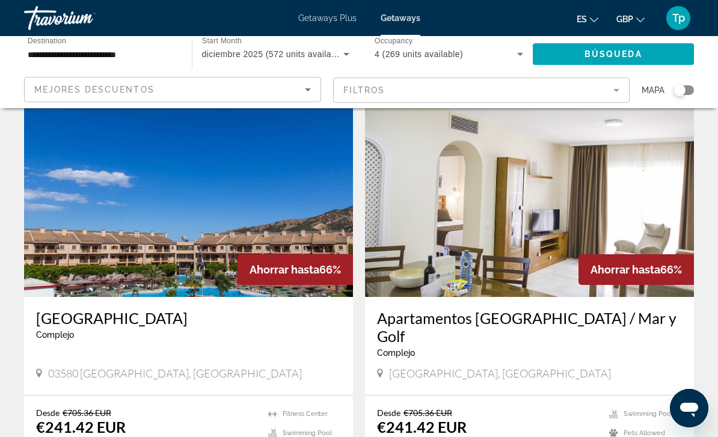
click at [607, 55] on span "Búsqueda" at bounding box center [614, 54] width 58 height 10
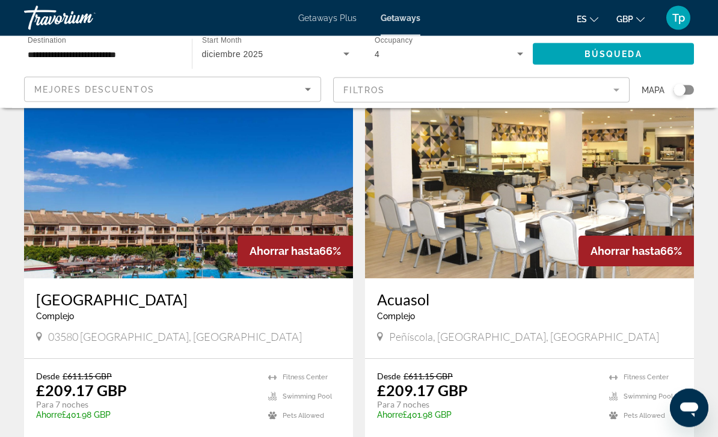
scroll to position [1309, 0]
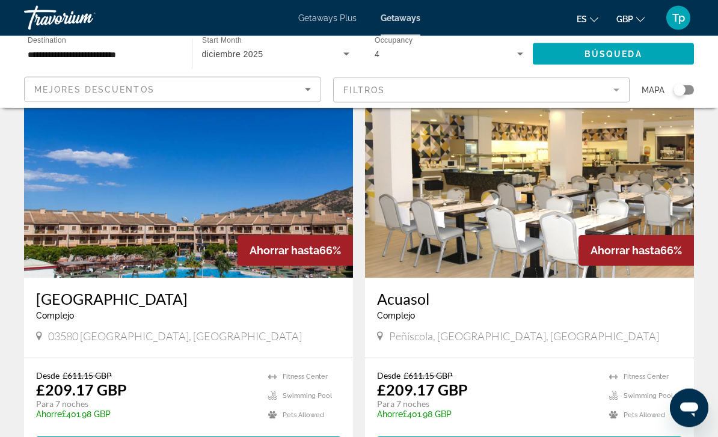
click at [78, 197] on img "Main content" at bounding box center [188, 182] width 329 height 192
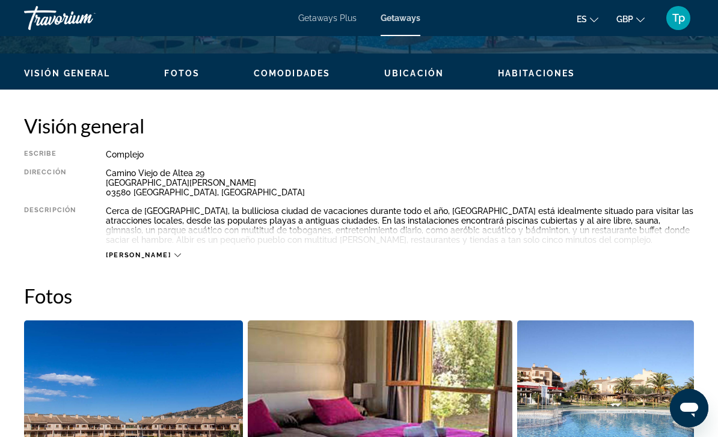
scroll to position [553, 0]
click at [121, 254] on span "[PERSON_NAME]" at bounding box center [138, 256] width 65 height 8
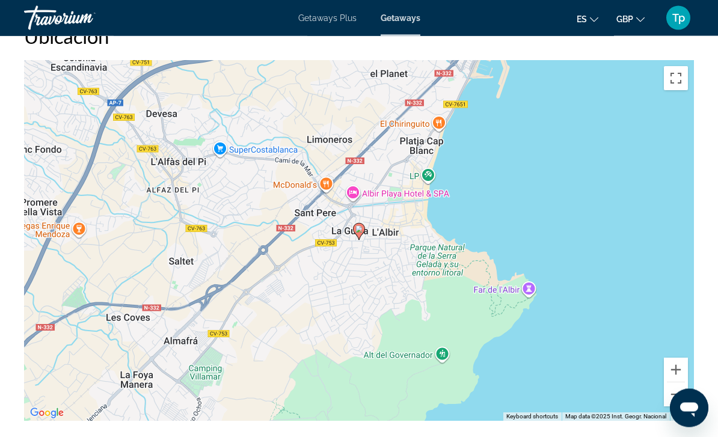
scroll to position [1838, 0]
click at [680, 400] on button "Zoom out" at bounding box center [676, 394] width 24 height 24
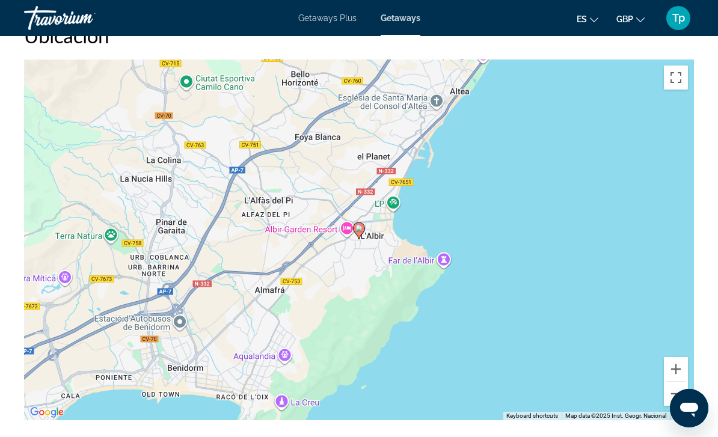
click at [675, 398] on button "Zoom out" at bounding box center [676, 394] width 24 height 24
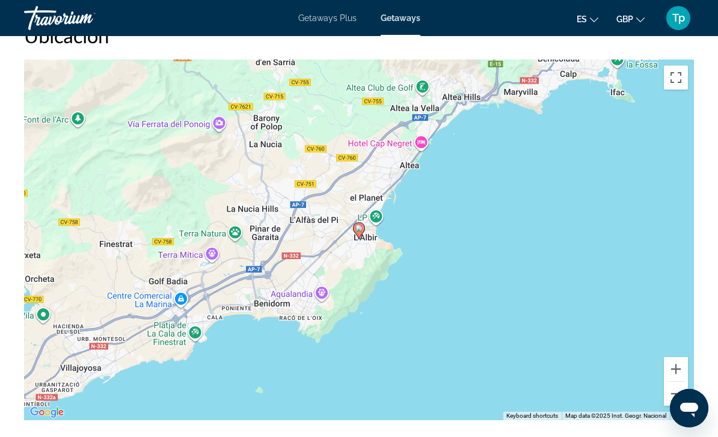
click at [680, 396] on button "Zoom out" at bounding box center [676, 394] width 24 height 24
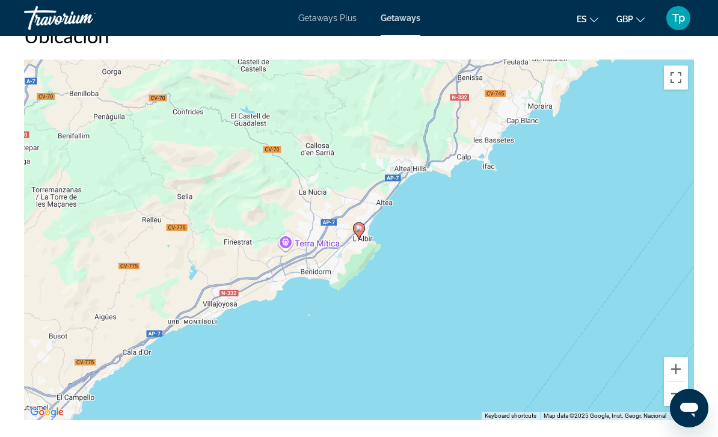
click at [675, 392] on button "Zoom out" at bounding box center [676, 394] width 24 height 24
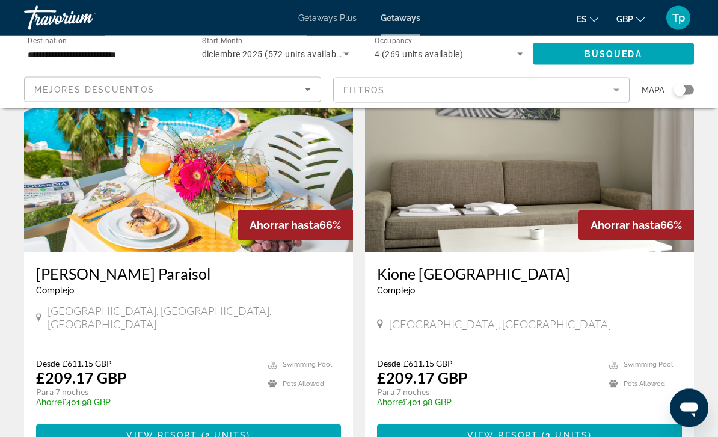
scroll to position [1746, 0]
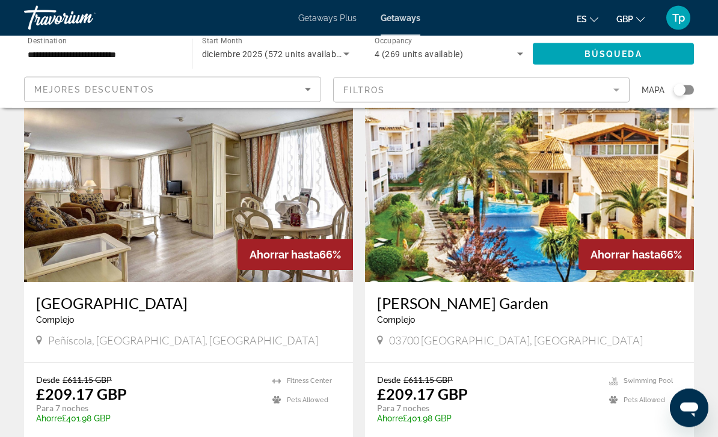
click at [429, 208] on img "Main content" at bounding box center [529, 186] width 329 height 192
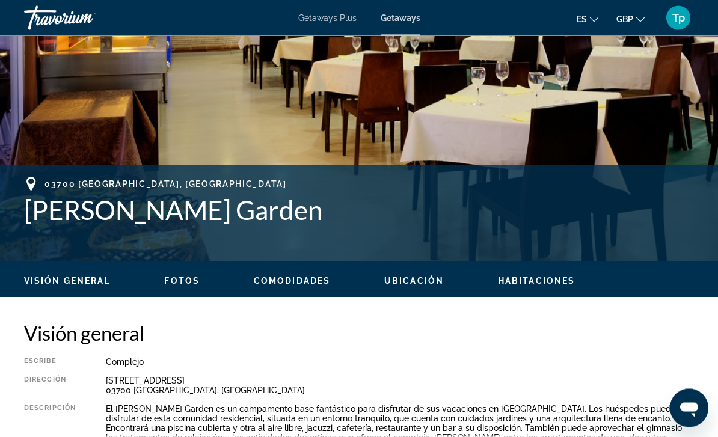
scroll to position [347, 0]
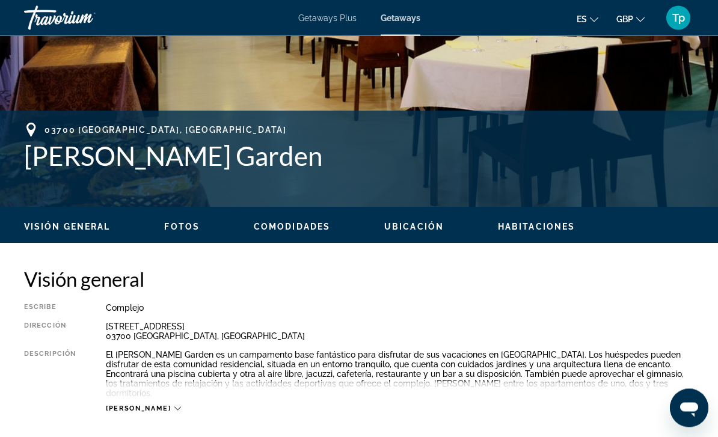
click at [134, 405] on span "[PERSON_NAME]" at bounding box center [138, 409] width 65 height 8
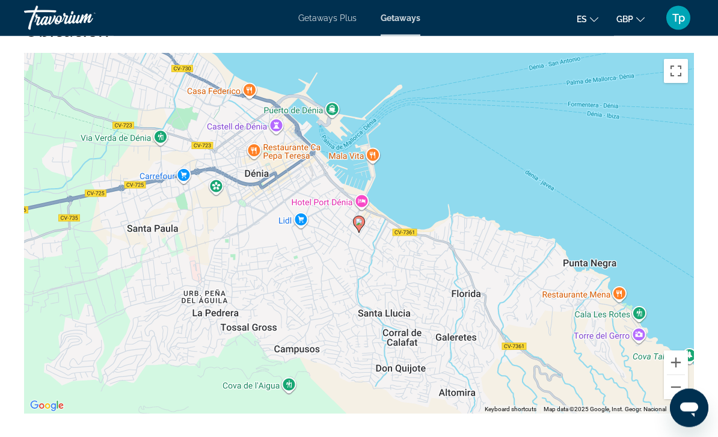
scroll to position [1908, 0]
click at [681, 382] on button "Zoom out" at bounding box center [676, 387] width 24 height 24
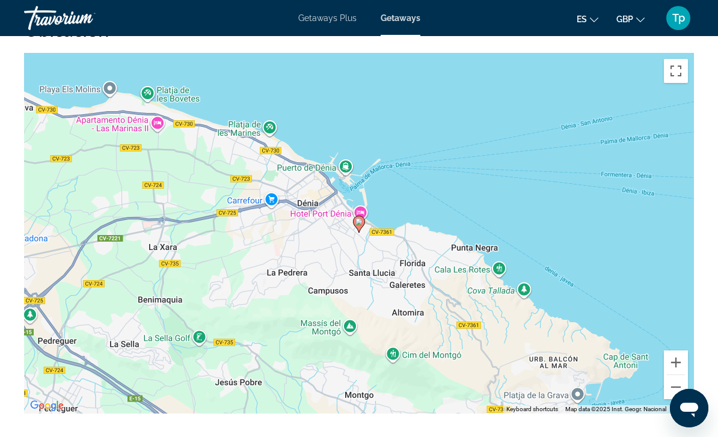
click at [680, 382] on button "Zoom out" at bounding box center [676, 387] width 24 height 24
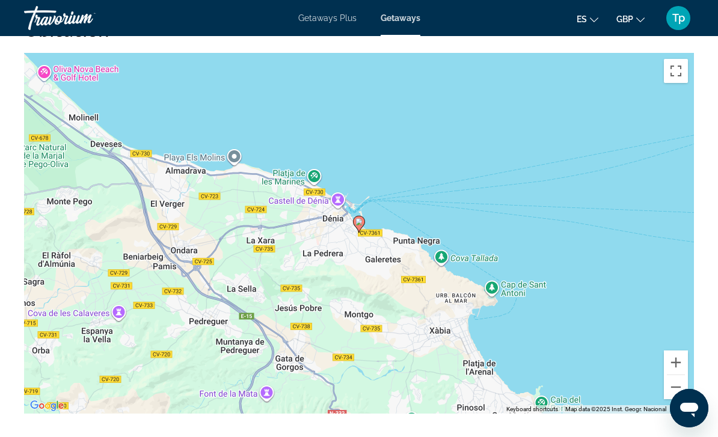
click at [674, 375] on button "Zoom out" at bounding box center [676, 387] width 24 height 24
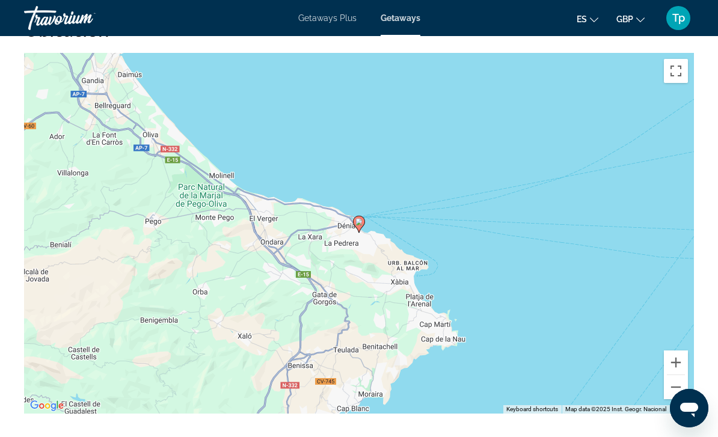
click at [678, 375] on button "Zoom out" at bounding box center [676, 387] width 24 height 24
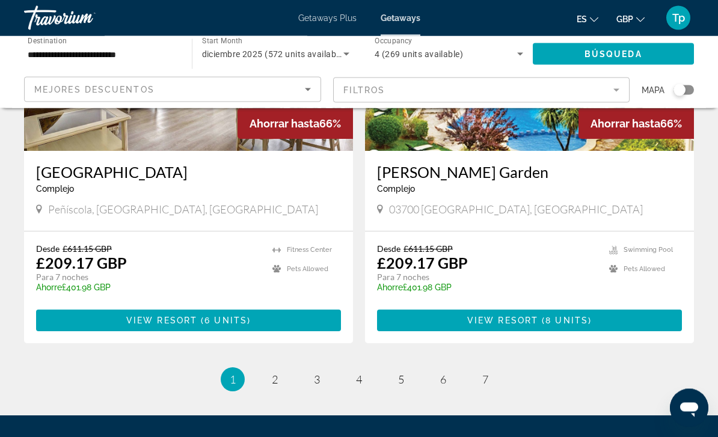
scroll to position [2268, 0]
click at [276, 373] on span "2" at bounding box center [275, 379] width 6 height 13
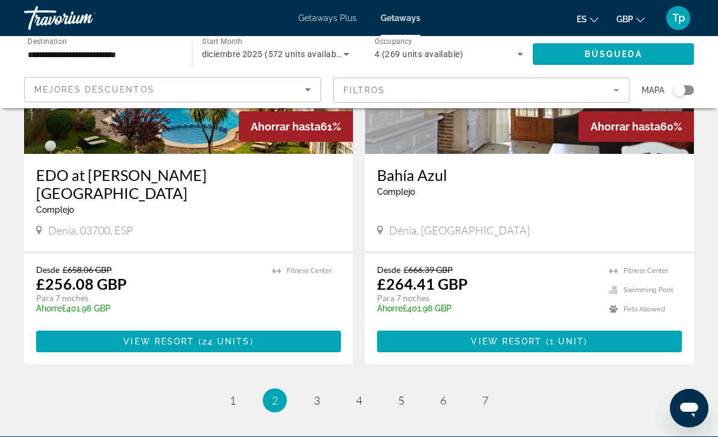
scroll to position [2266, 0]
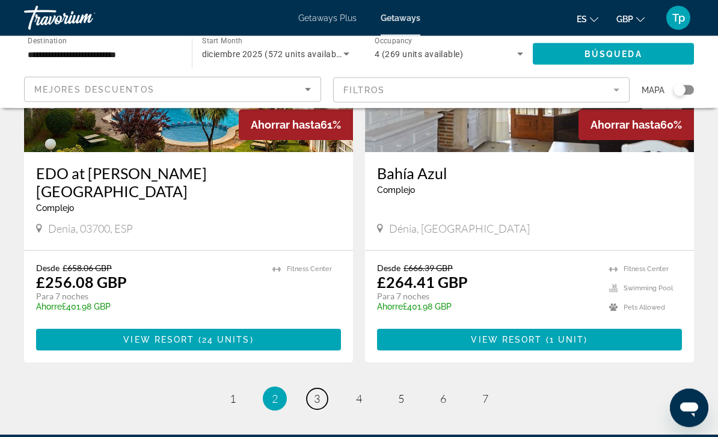
click at [326, 389] on link "page 3" at bounding box center [317, 399] width 21 height 21
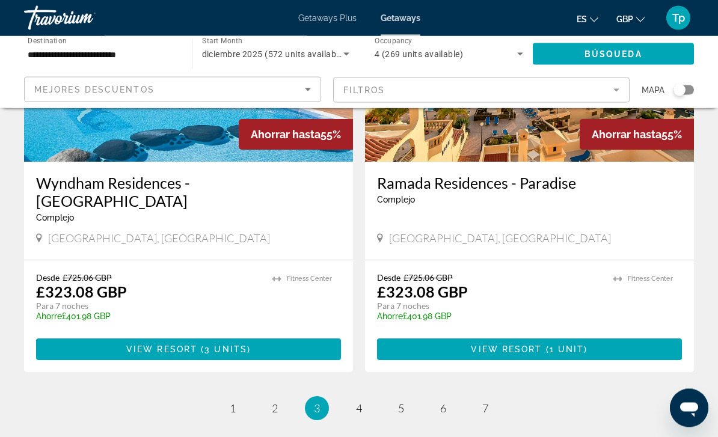
scroll to position [2305, 0]
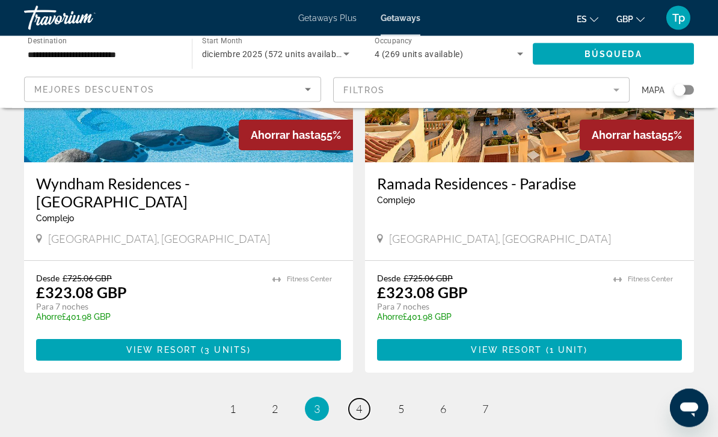
click at [365, 399] on link "page 4" at bounding box center [359, 409] width 21 height 21
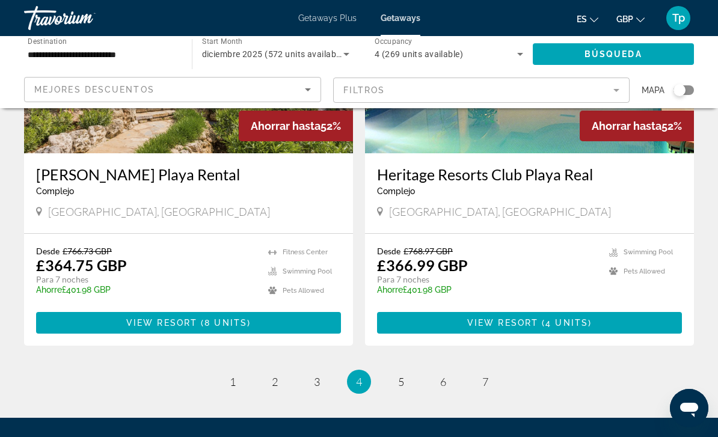
scroll to position [2305, 0]
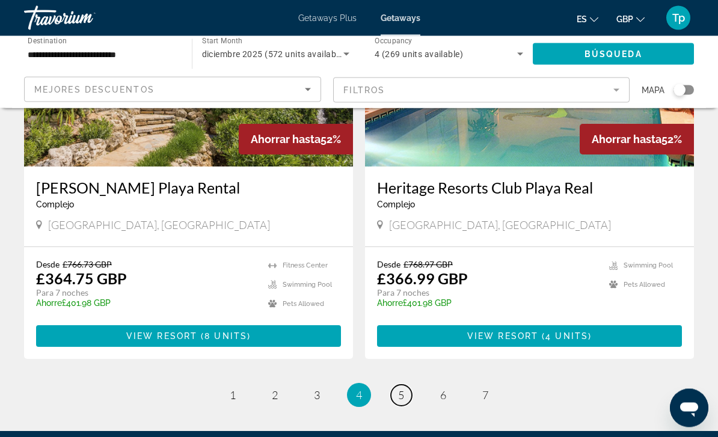
click at [396, 385] on link "page 5" at bounding box center [401, 395] width 21 height 21
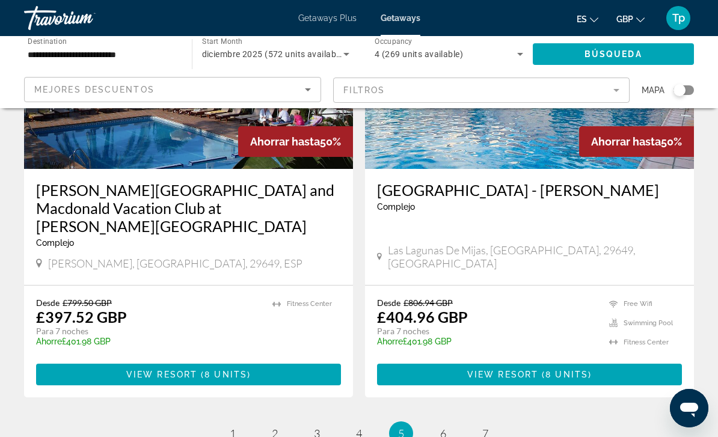
scroll to position [2259, 0]
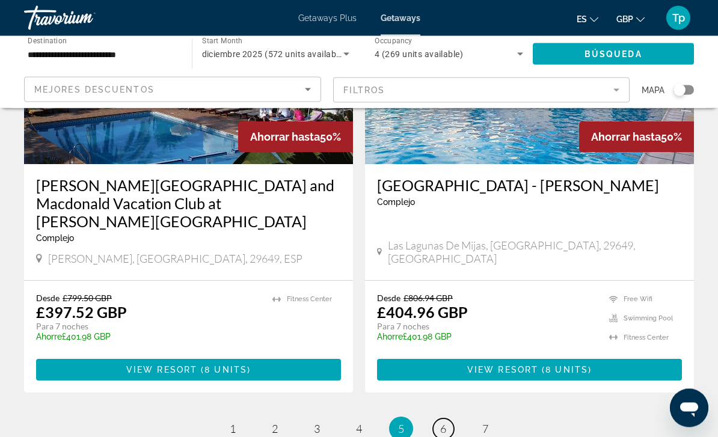
click at [447, 419] on link "page 6" at bounding box center [443, 429] width 21 height 21
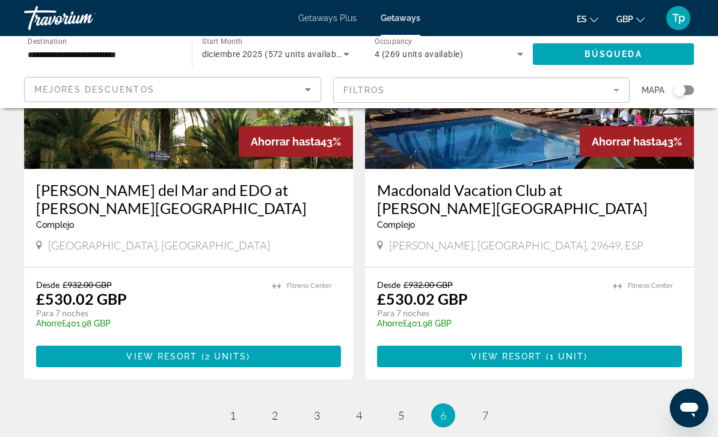
scroll to position [2291, 0]
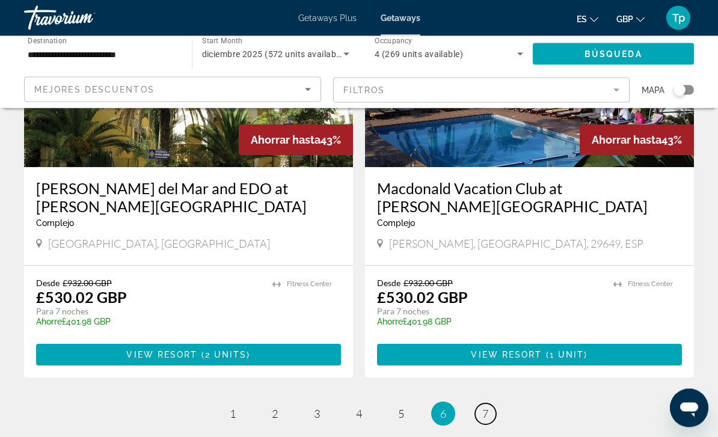
click at [484, 408] on span "7" at bounding box center [485, 414] width 6 height 13
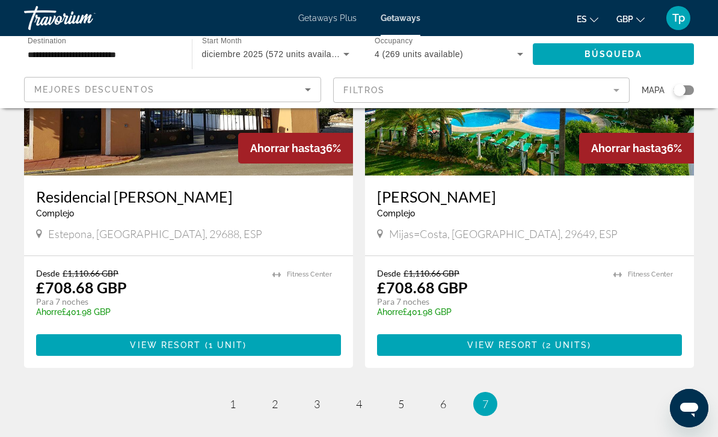
scroll to position [1915, 0]
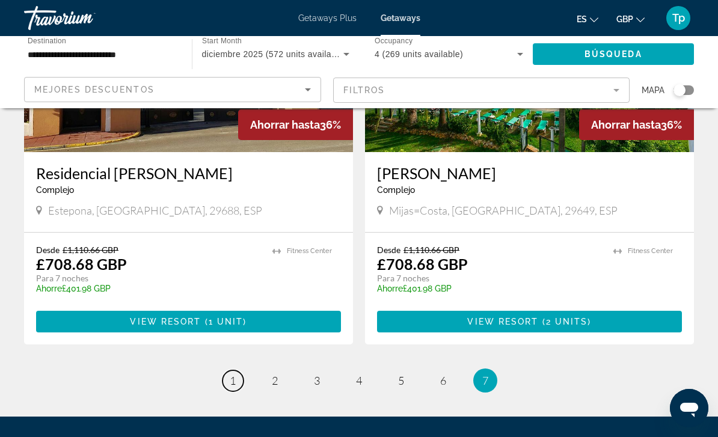
click at [241, 370] on link "page 1" at bounding box center [233, 380] width 21 height 21
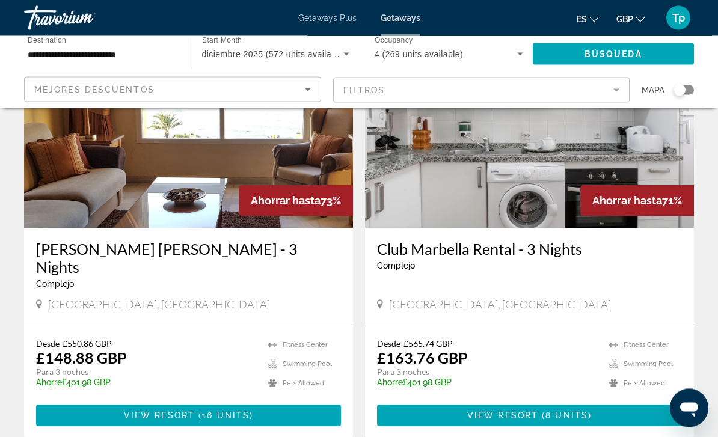
scroll to position [0, 0]
